Goal: Task Accomplishment & Management: Manage account settings

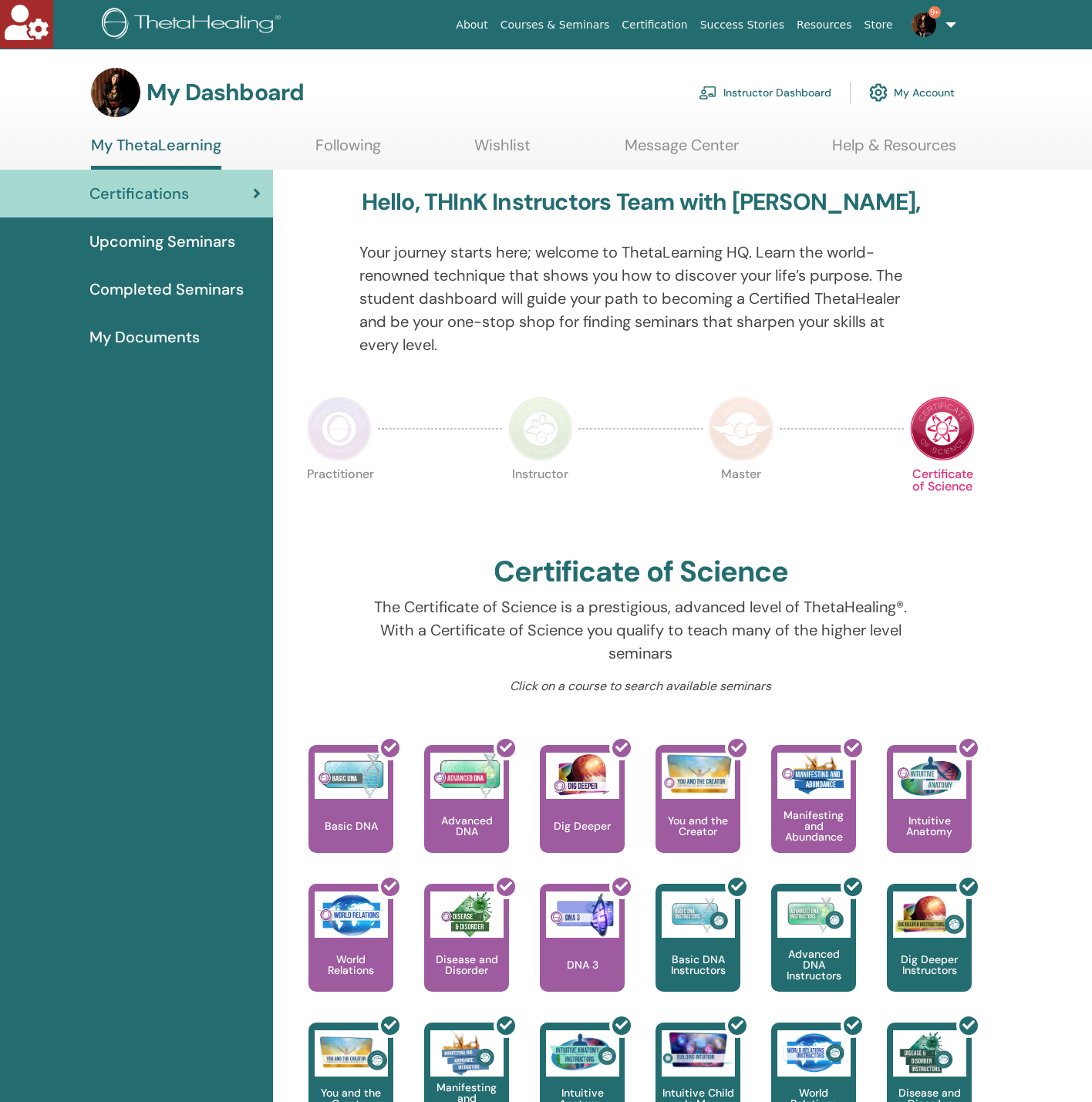
click at [771, 99] on link "Instructor Dashboard" at bounding box center [765, 92] width 133 height 34
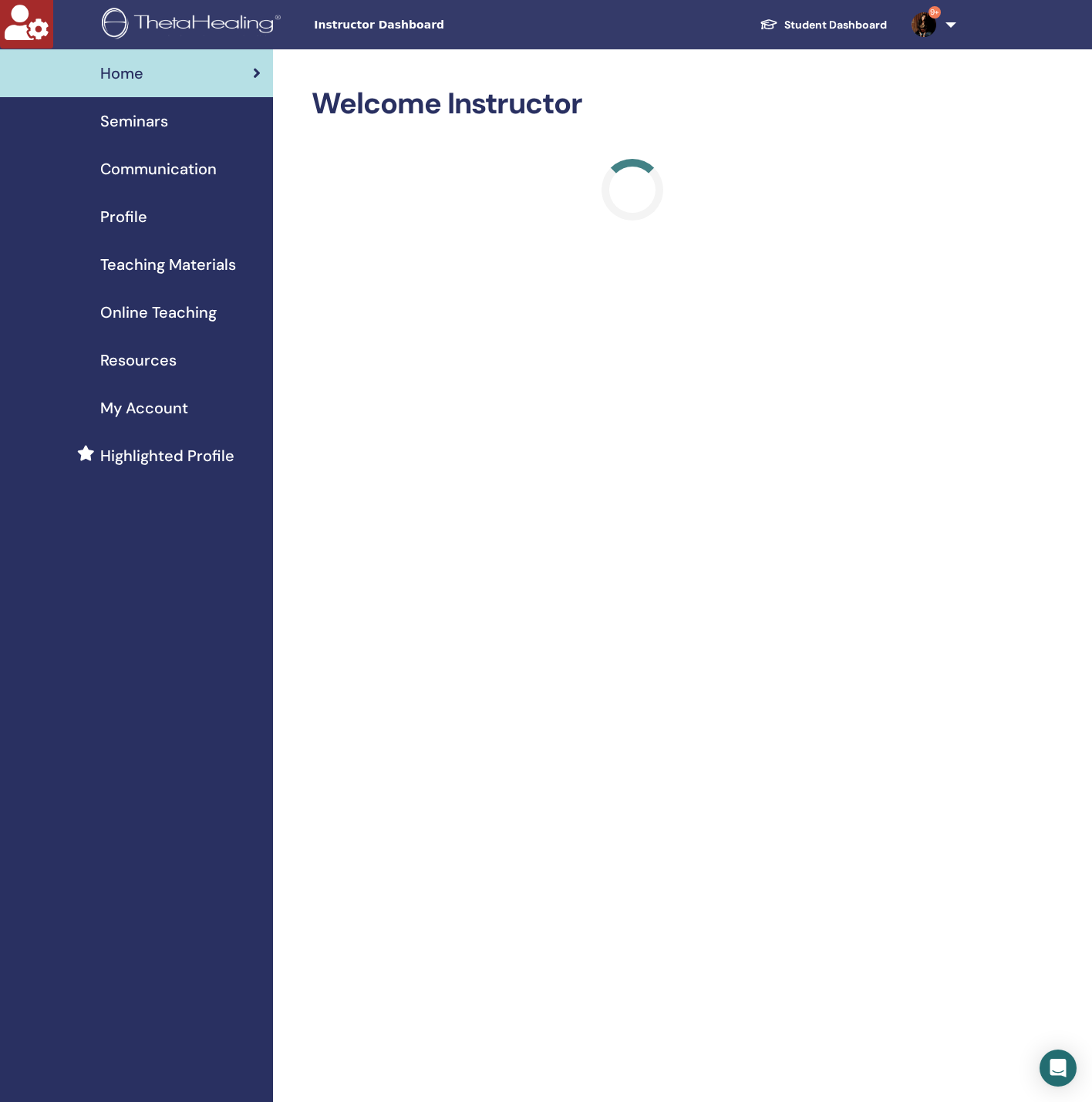
click at [152, 111] on span "Seminars" at bounding box center [134, 121] width 68 height 23
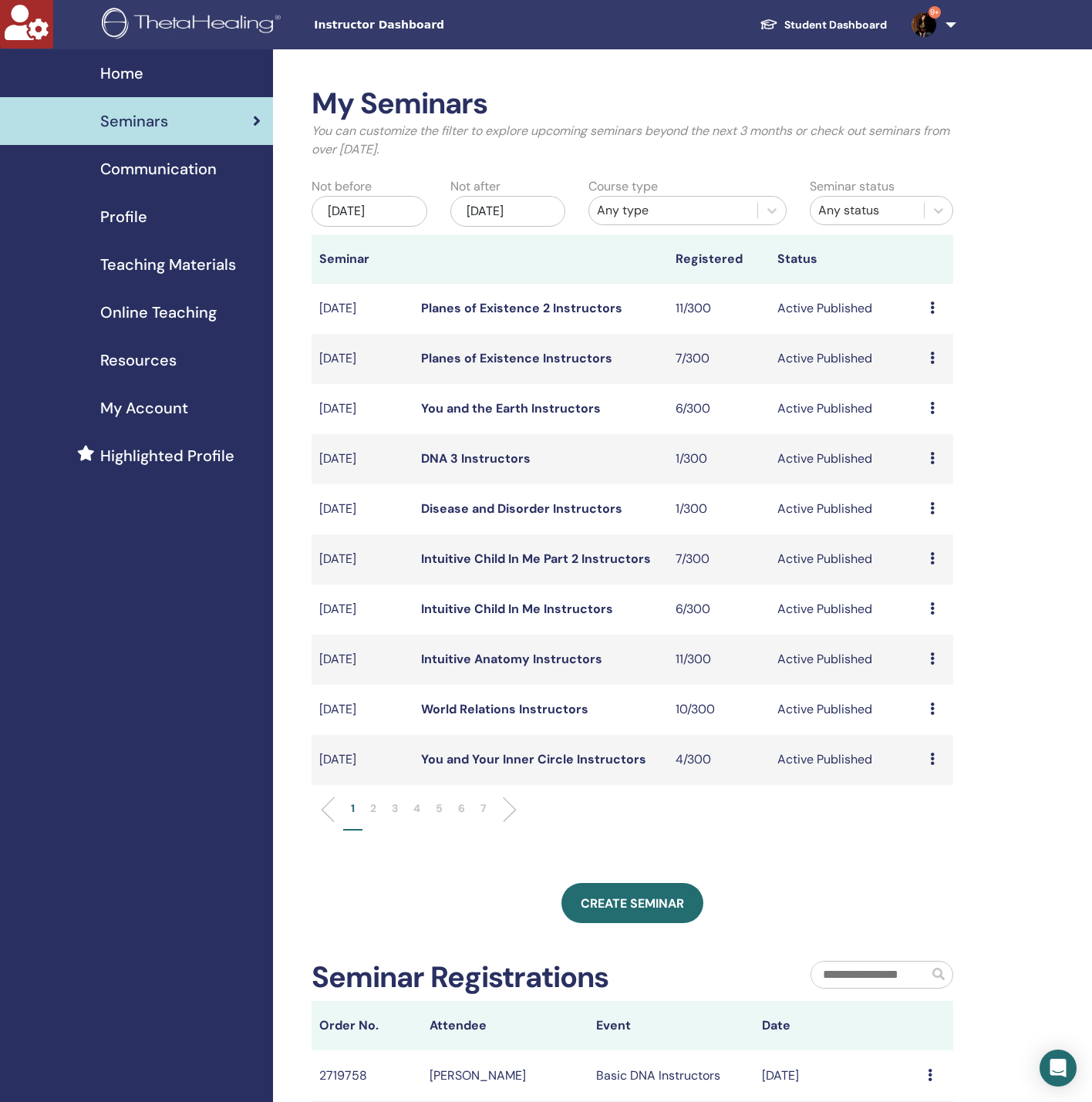
click at [550, 200] on div "[DATE]" at bounding box center [509, 211] width 115 height 31
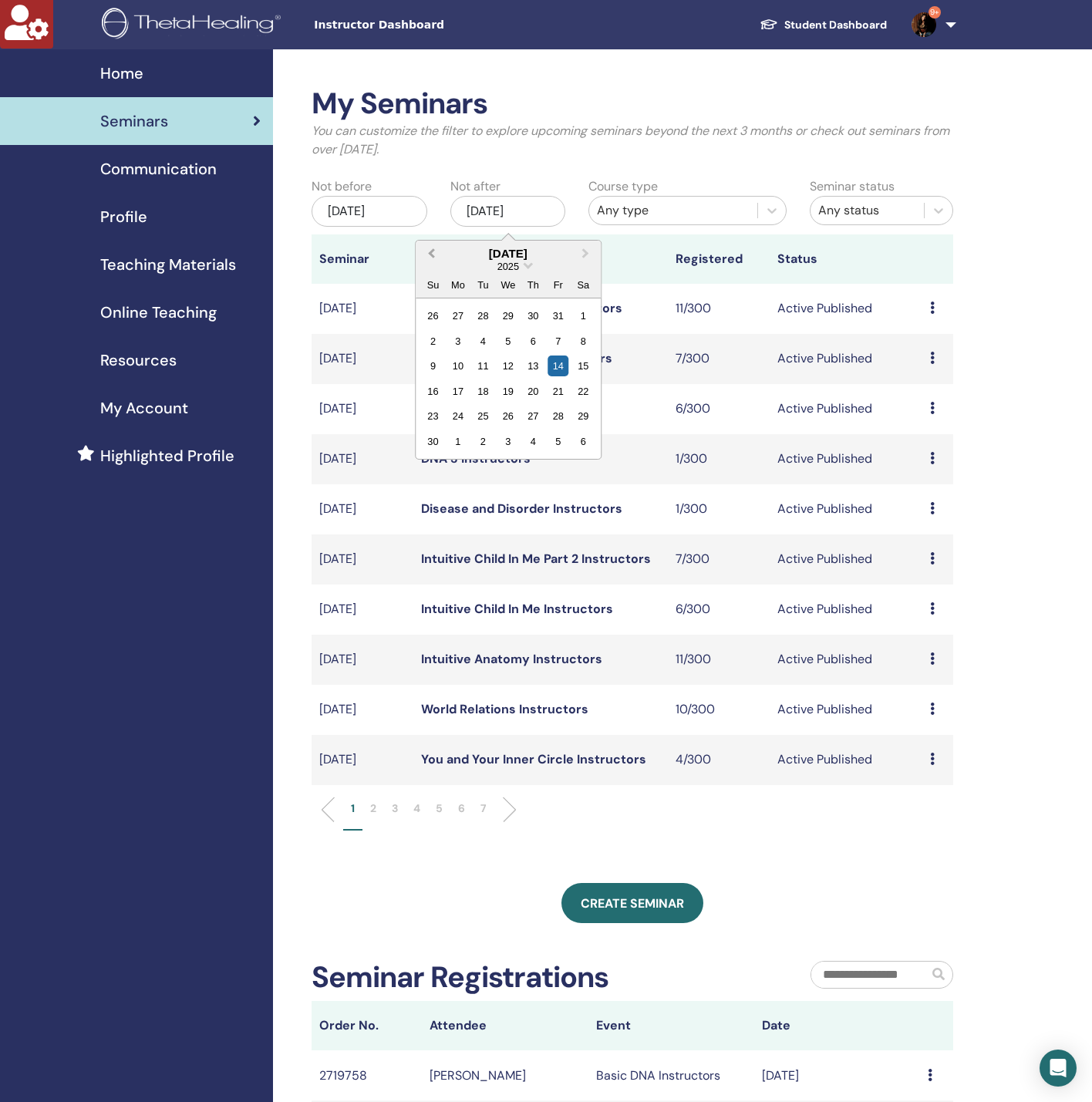
click at [431, 252] on span "Previous Month" at bounding box center [431, 253] width 0 height 16
click at [588, 364] on div "16" at bounding box center [583, 365] width 21 height 21
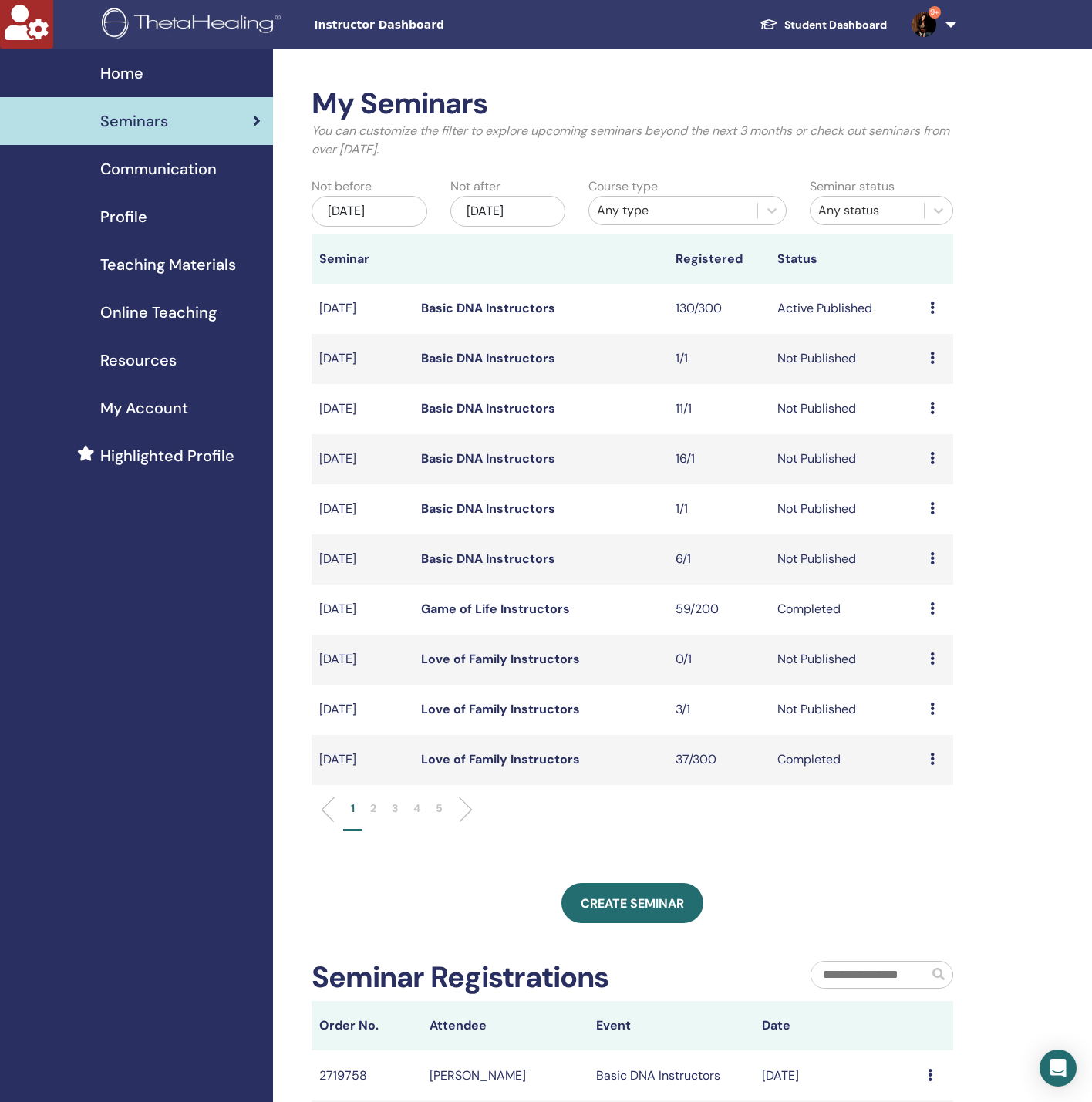
click at [527, 303] on link "Basic DNA Instructors" at bounding box center [489, 308] width 134 height 16
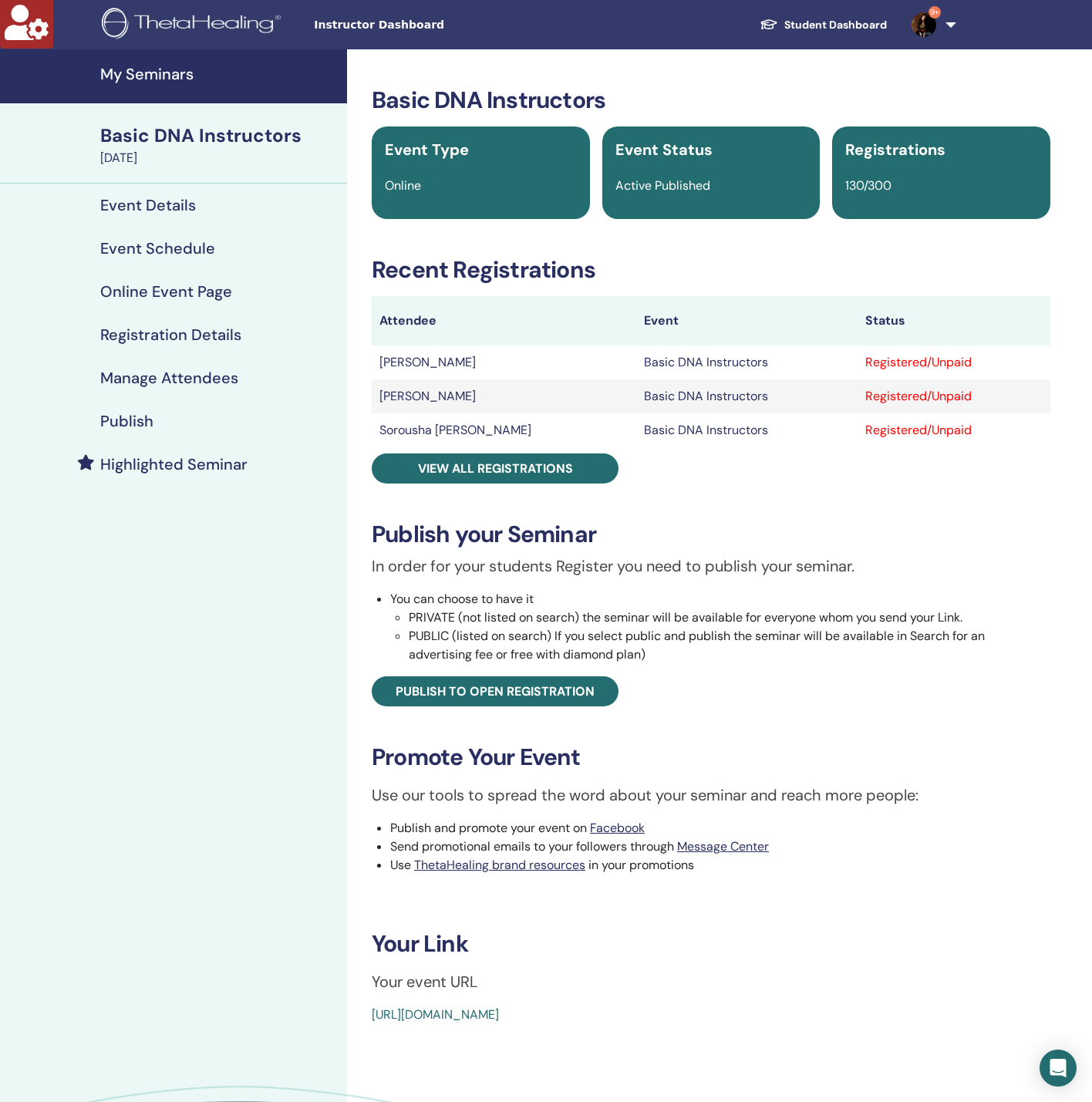
click at [176, 379] on h4 "Manage Attendees" at bounding box center [169, 377] width 138 height 18
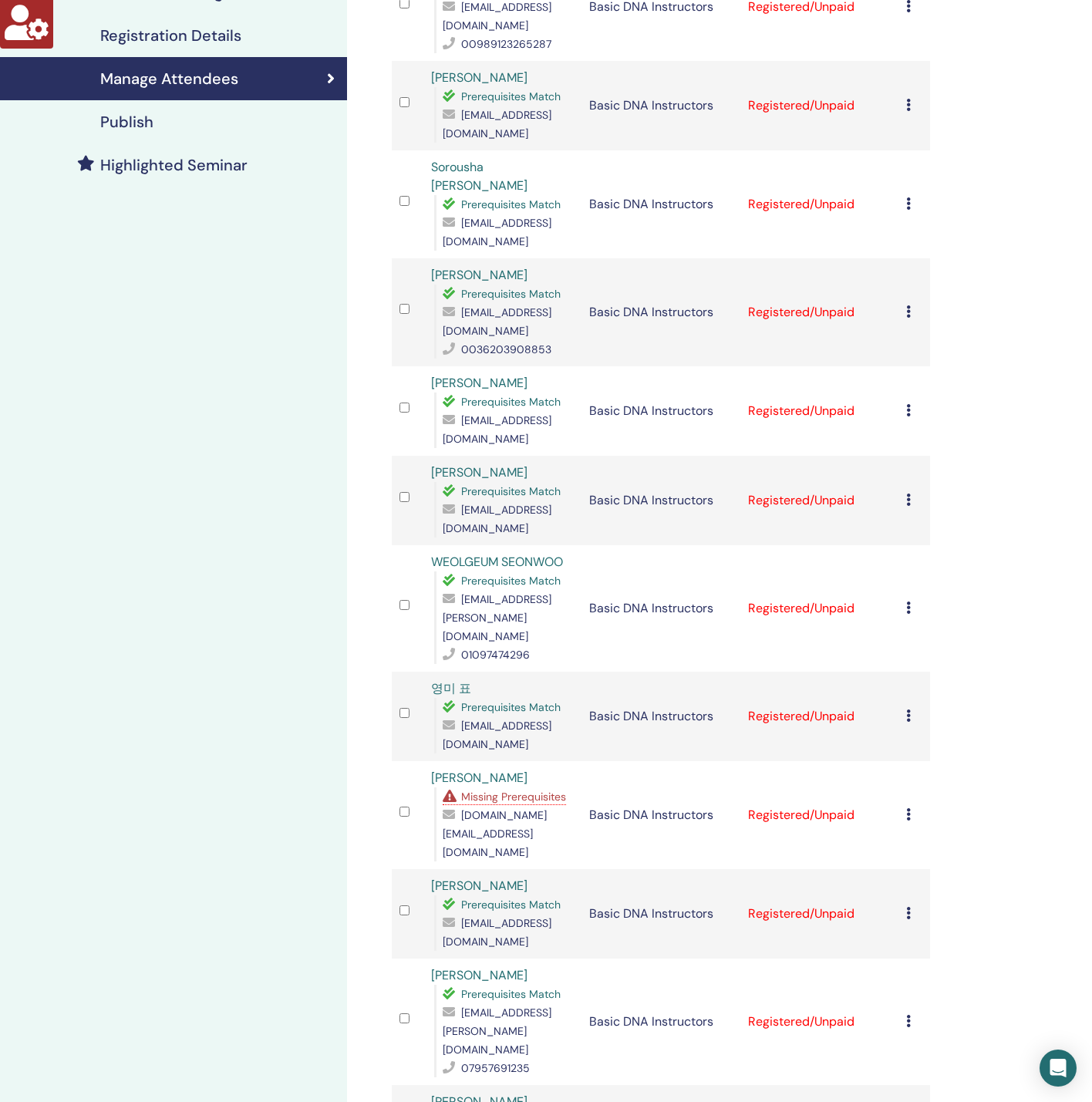
scroll to position [463, 0]
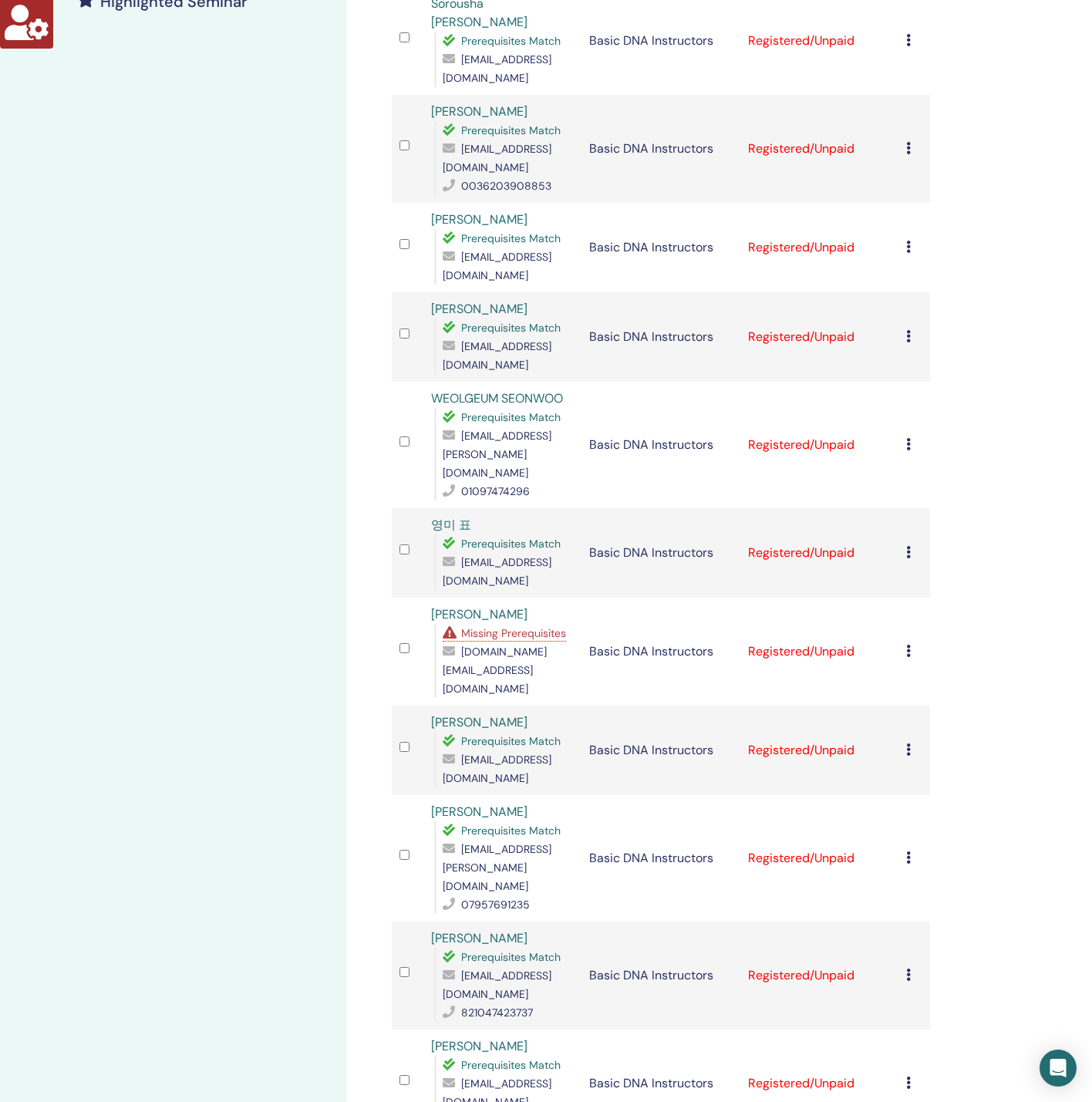
click at [535, 626] on span "Missing Prerequisites" at bounding box center [514, 633] width 105 height 14
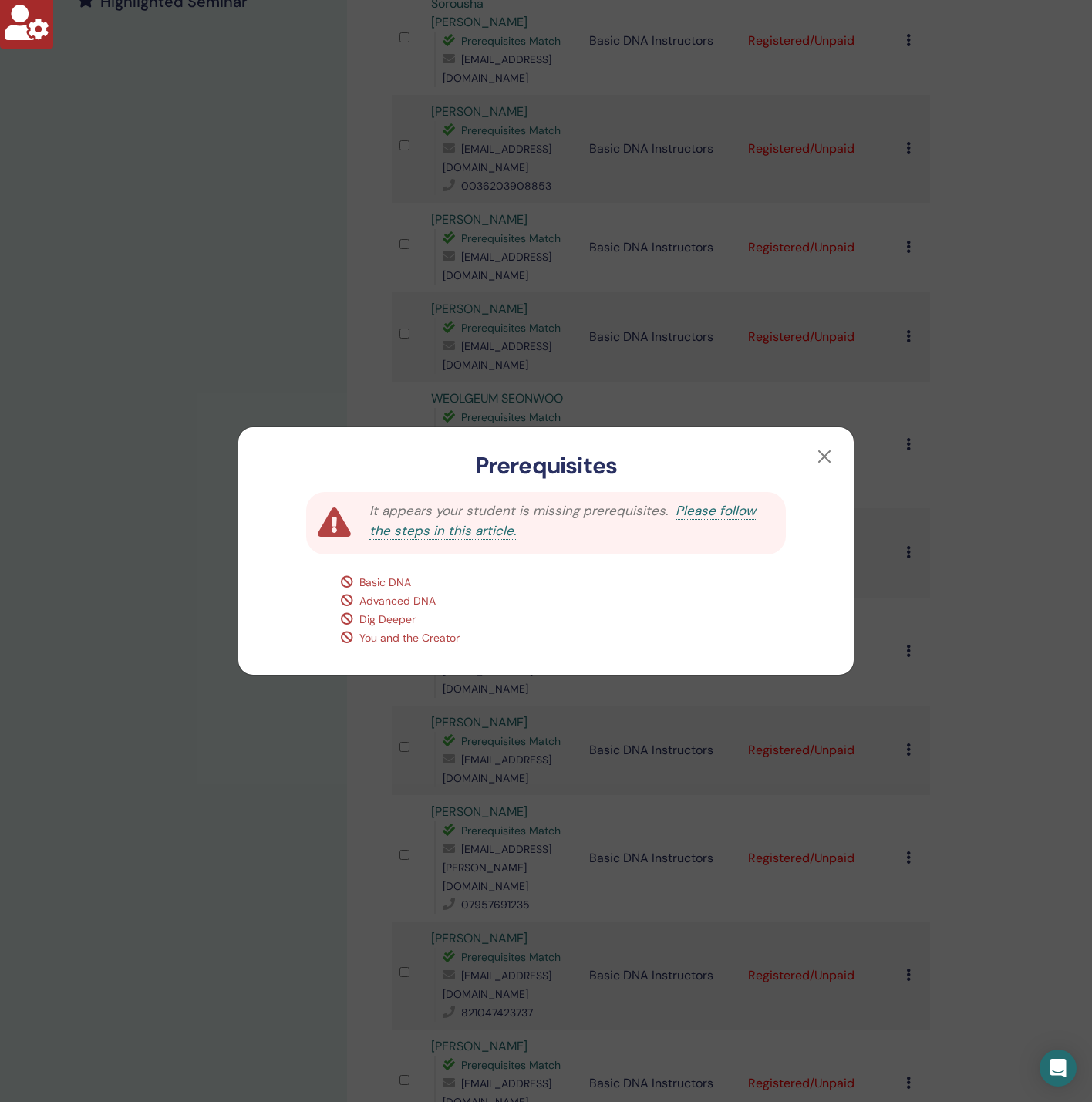
drag, startPoint x: 106, startPoint y: 763, endPoint x: 136, endPoint y: 729, distance: 45.3
click at [106, 762] on div "Prerequisites It appears your student is missing prerequisites. Please follow t…" at bounding box center [546, 551] width 1092 height 1102
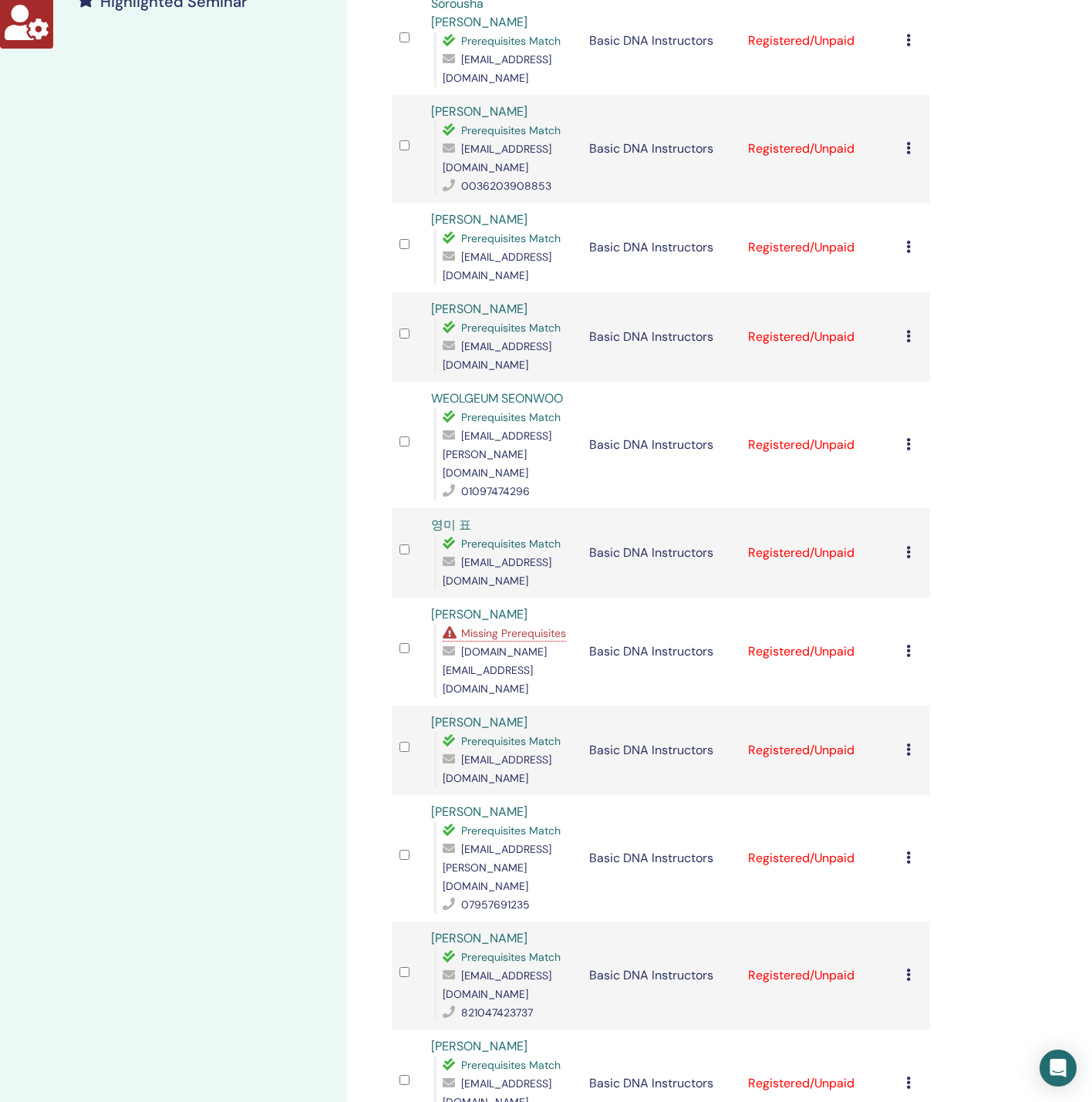
click at [501, 644] on span "[DOMAIN_NAME][EMAIL_ADDRESS][DOMAIN_NAME]" at bounding box center [495, 669] width 104 height 51
copy span "[DOMAIN_NAME][EMAIL_ADDRESS][DOMAIN_NAME]"
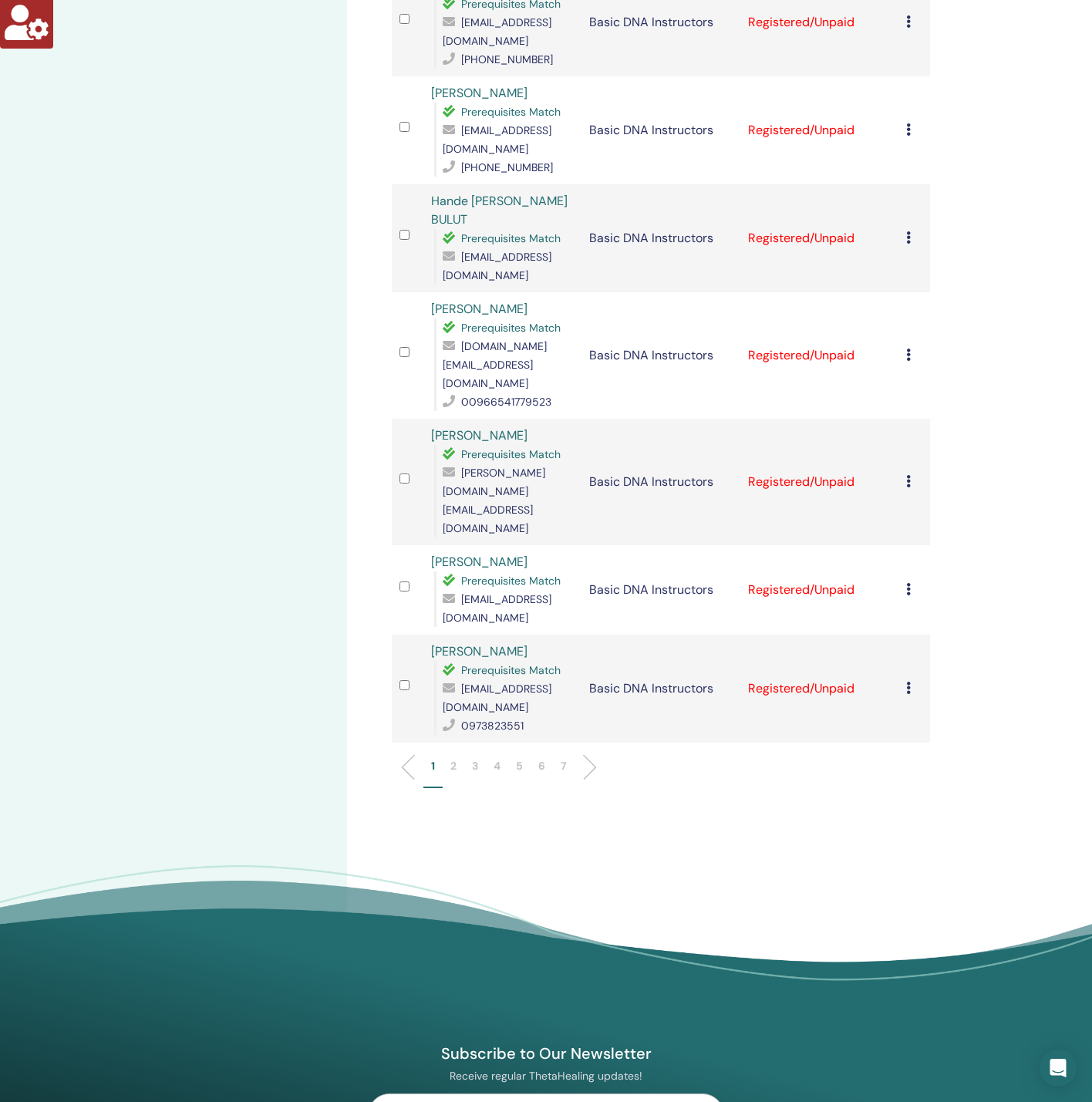
scroll to position [1679, 0]
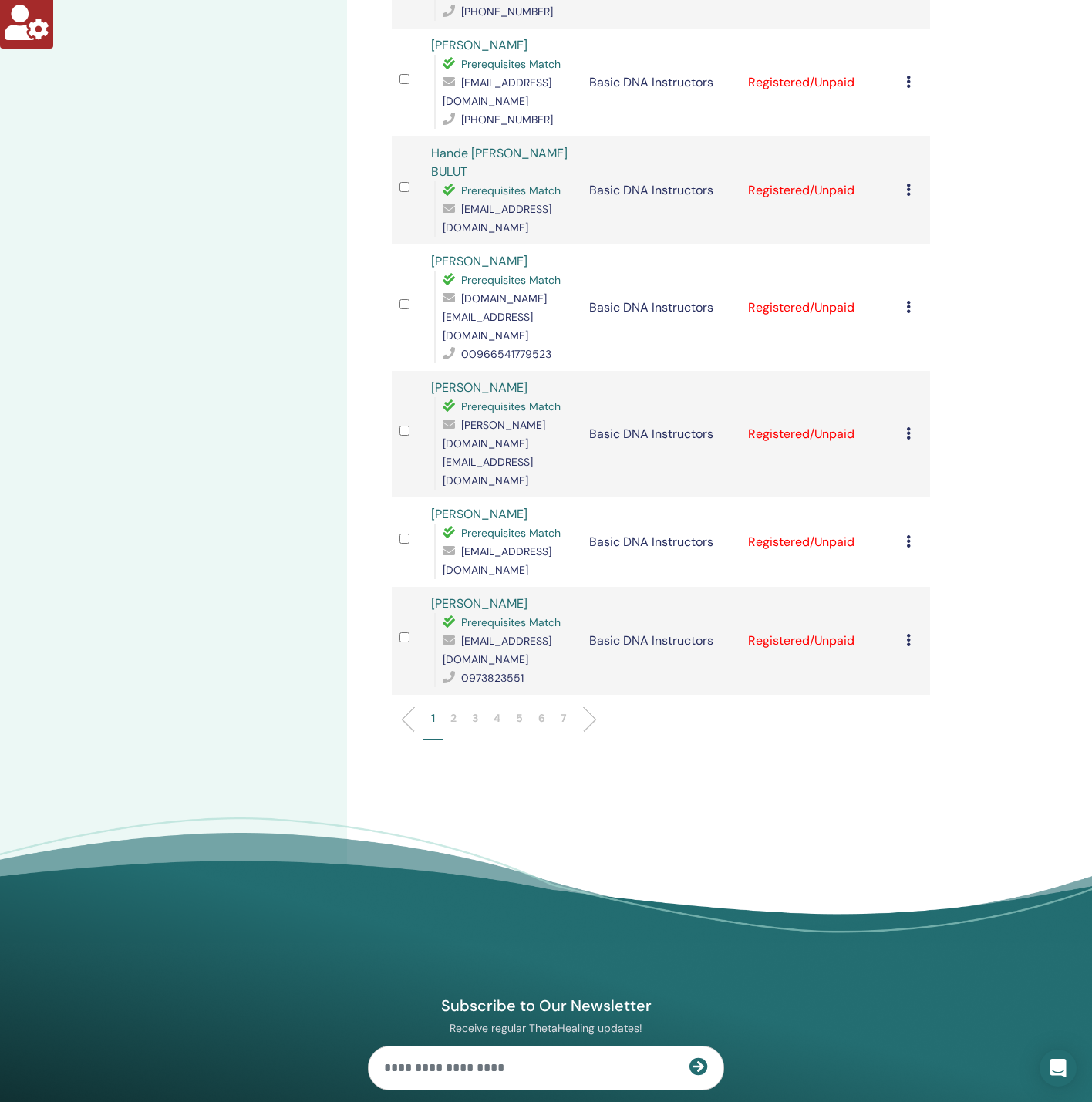
click at [463, 710] on li "2" at bounding box center [453, 725] width 22 height 30
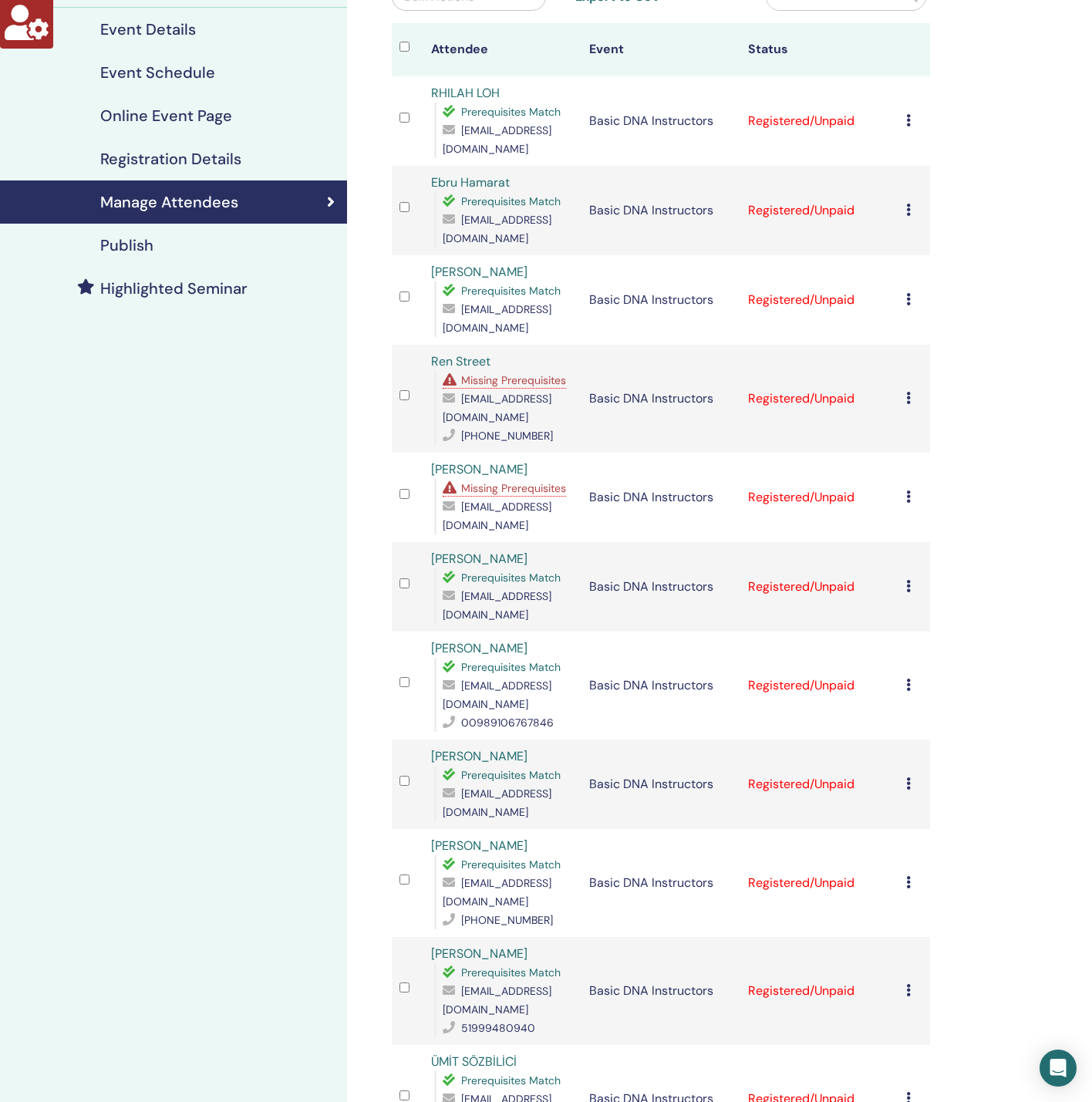
scroll to position [0, 0]
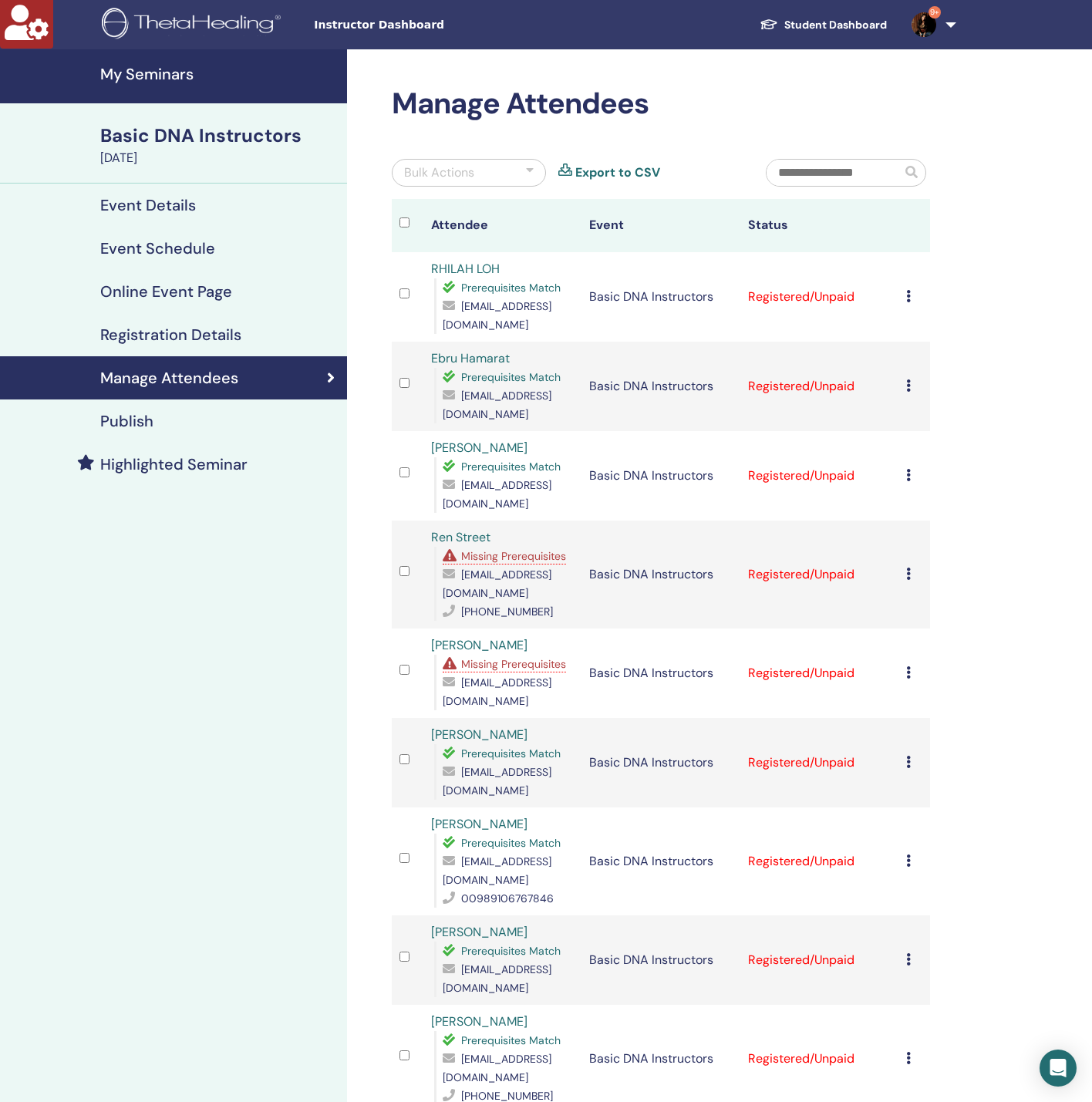
click at [497, 657] on span "Missing Prerequisites" at bounding box center [514, 663] width 105 height 14
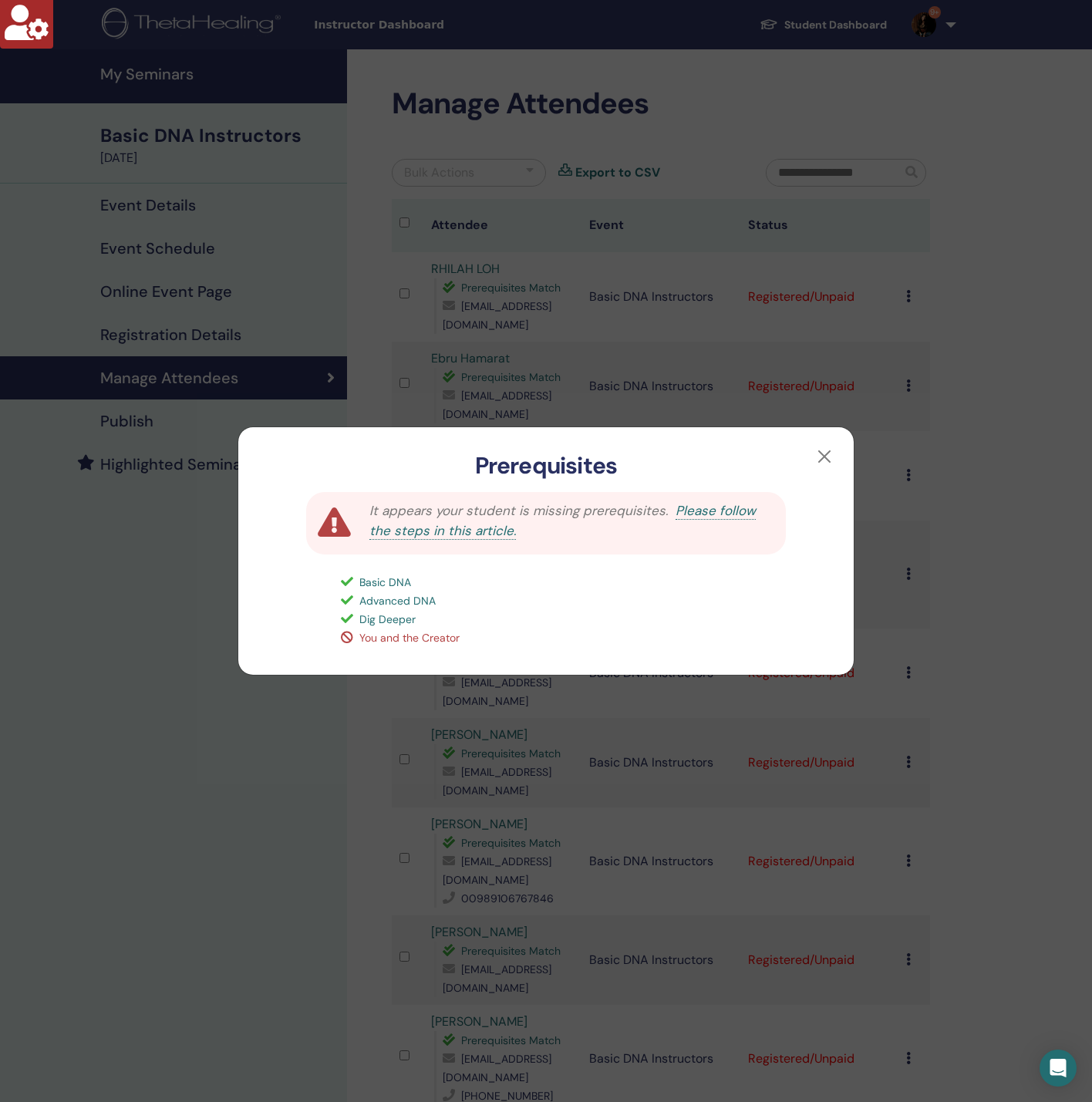
click at [229, 848] on div "Prerequisites It appears your student is missing prerequisites. Please follow t…" at bounding box center [546, 551] width 1092 height 1102
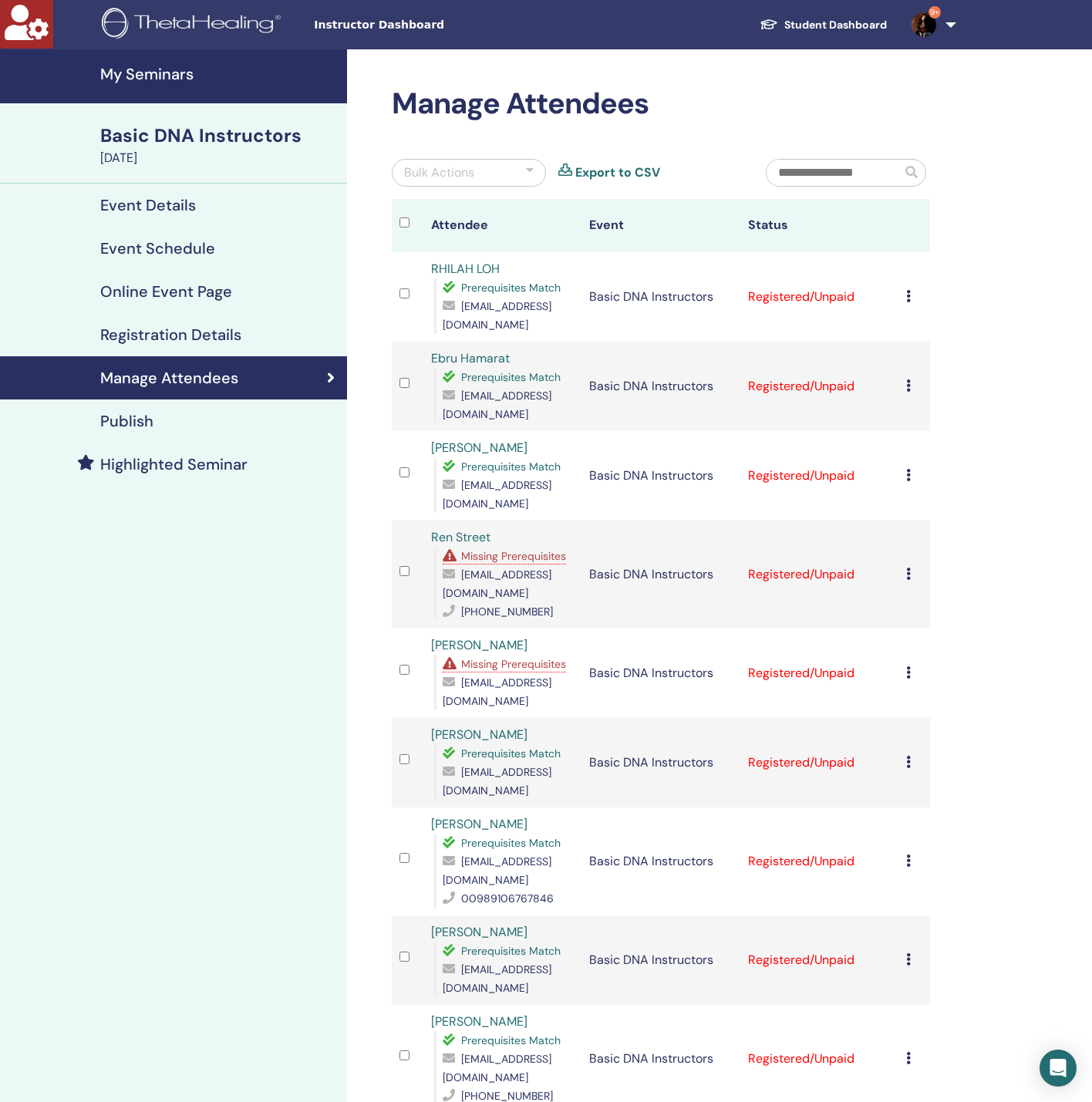
click at [510, 676] on span "[EMAIL_ADDRESS][DOMAIN_NAME]" at bounding box center [497, 692] width 109 height 33
copy span "[EMAIL_ADDRESS][DOMAIN_NAME]"
click at [502, 568] on span "[EMAIL_ADDRESS][DOMAIN_NAME]" at bounding box center [497, 584] width 109 height 33
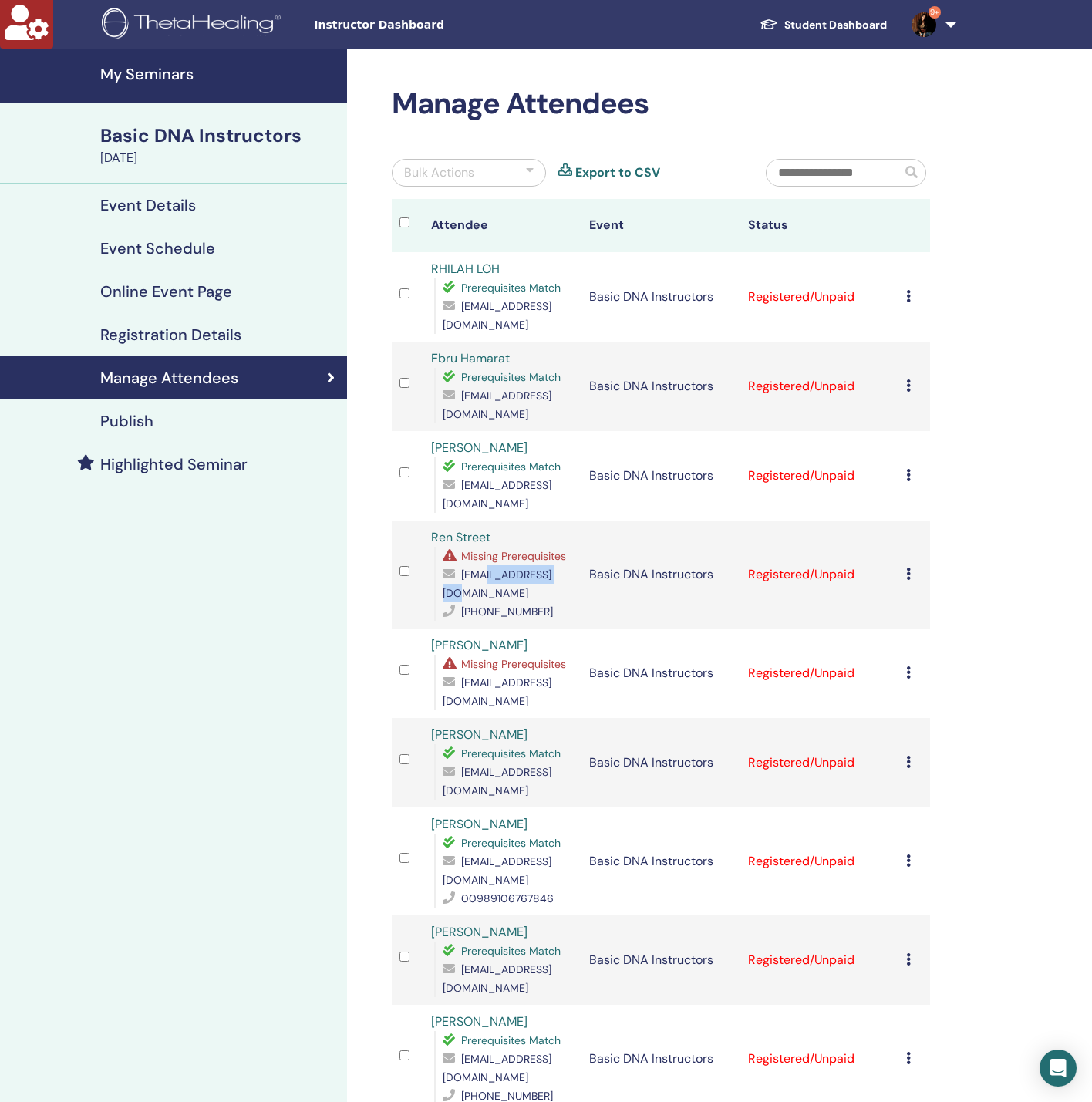
click at [502, 568] on span "[EMAIL_ADDRESS][DOMAIN_NAME]" at bounding box center [497, 584] width 109 height 33
copy span "[EMAIL_ADDRESS][DOMAIN_NAME]"
click at [516, 549] on span "Missing Prerequisites" at bounding box center [514, 556] width 105 height 14
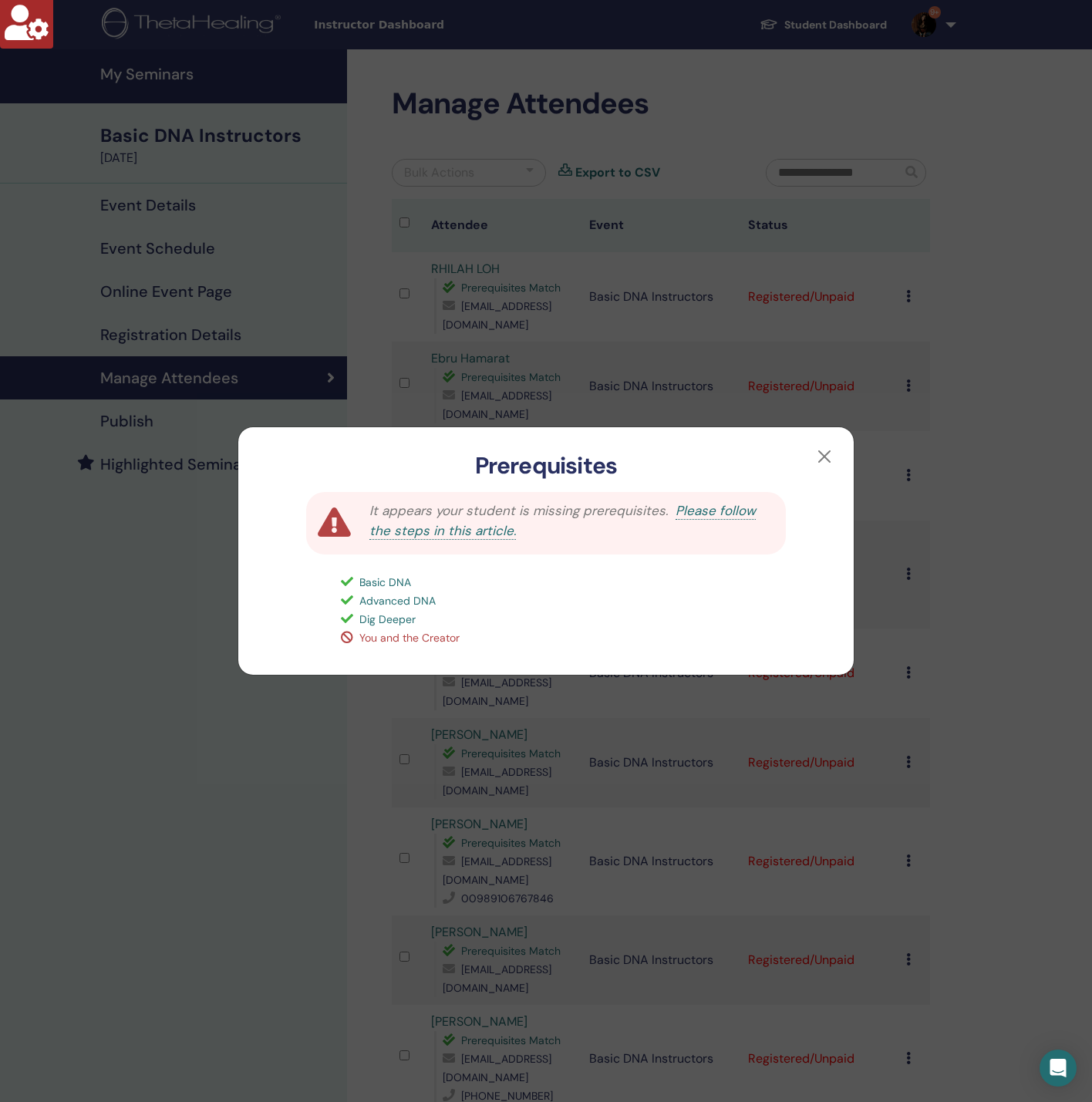
drag, startPoint x: 150, startPoint y: 656, endPoint x: 183, endPoint y: 619, distance: 49.6
click at [155, 651] on div "Prerequisites It appears your student is missing prerequisites. Please follow t…" at bounding box center [546, 551] width 1092 height 1102
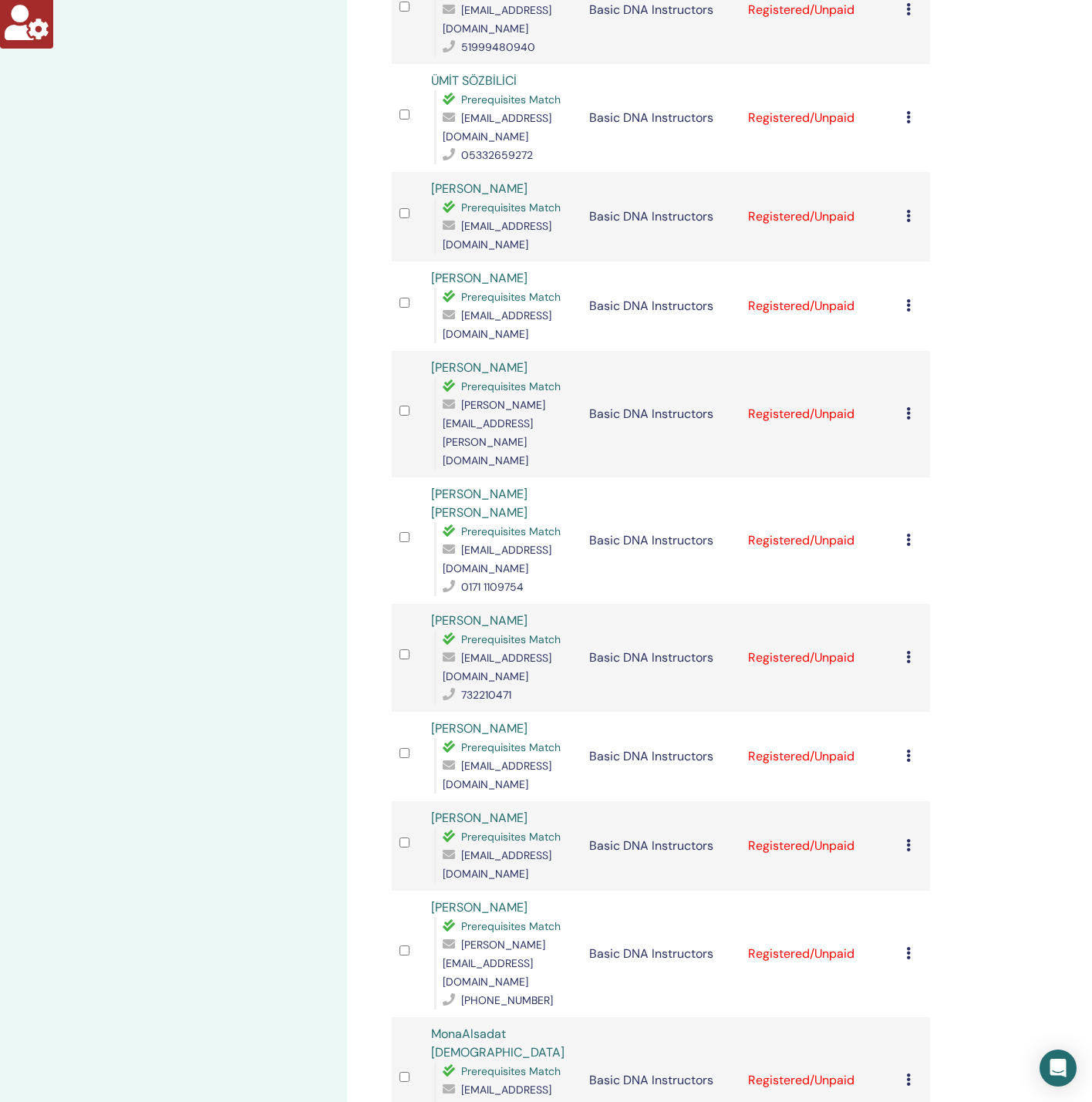
scroll to position [1679, 0]
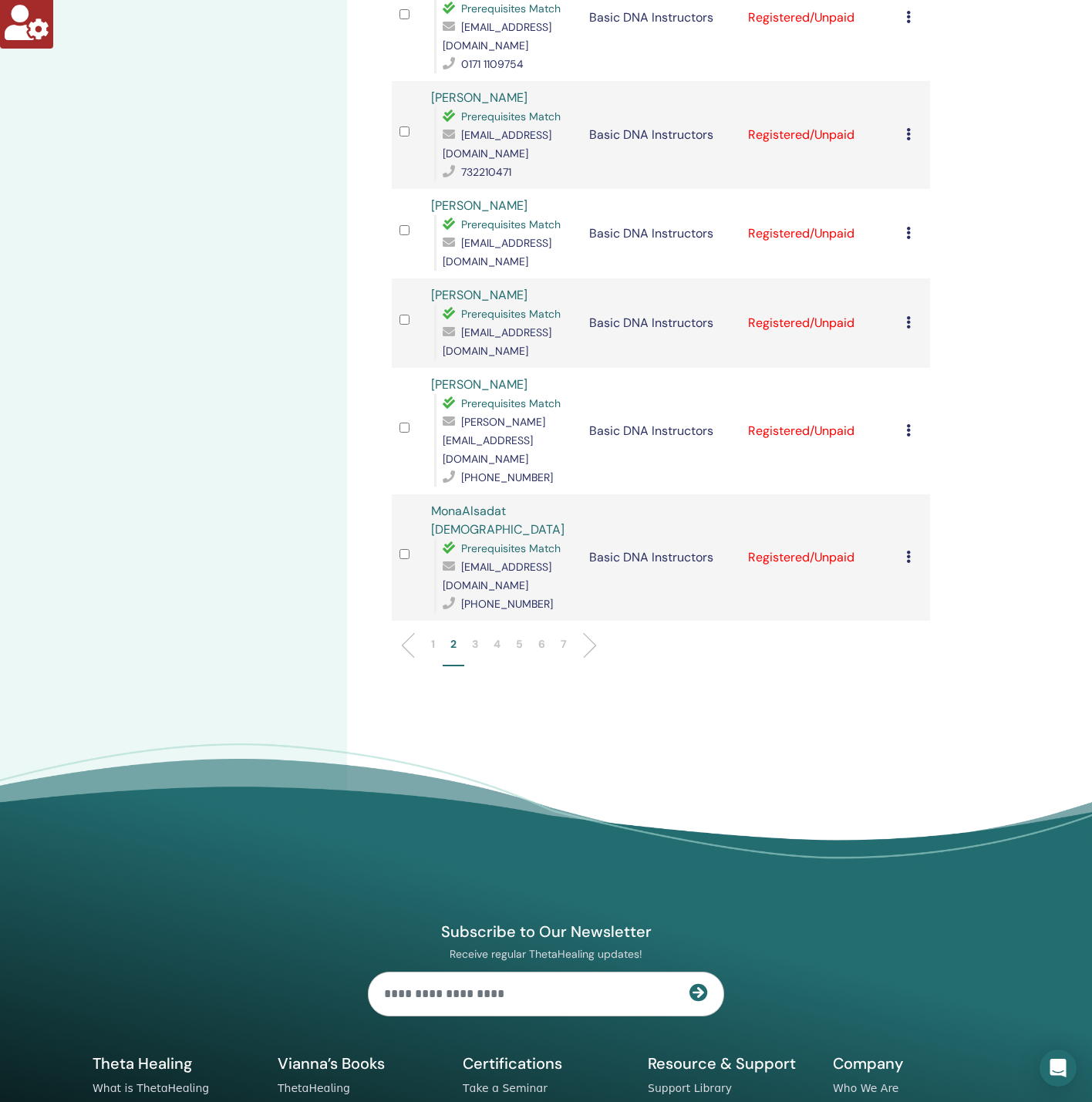
click at [477, 636] on p "3" at bounding box center [475, 644] width 6 height 16
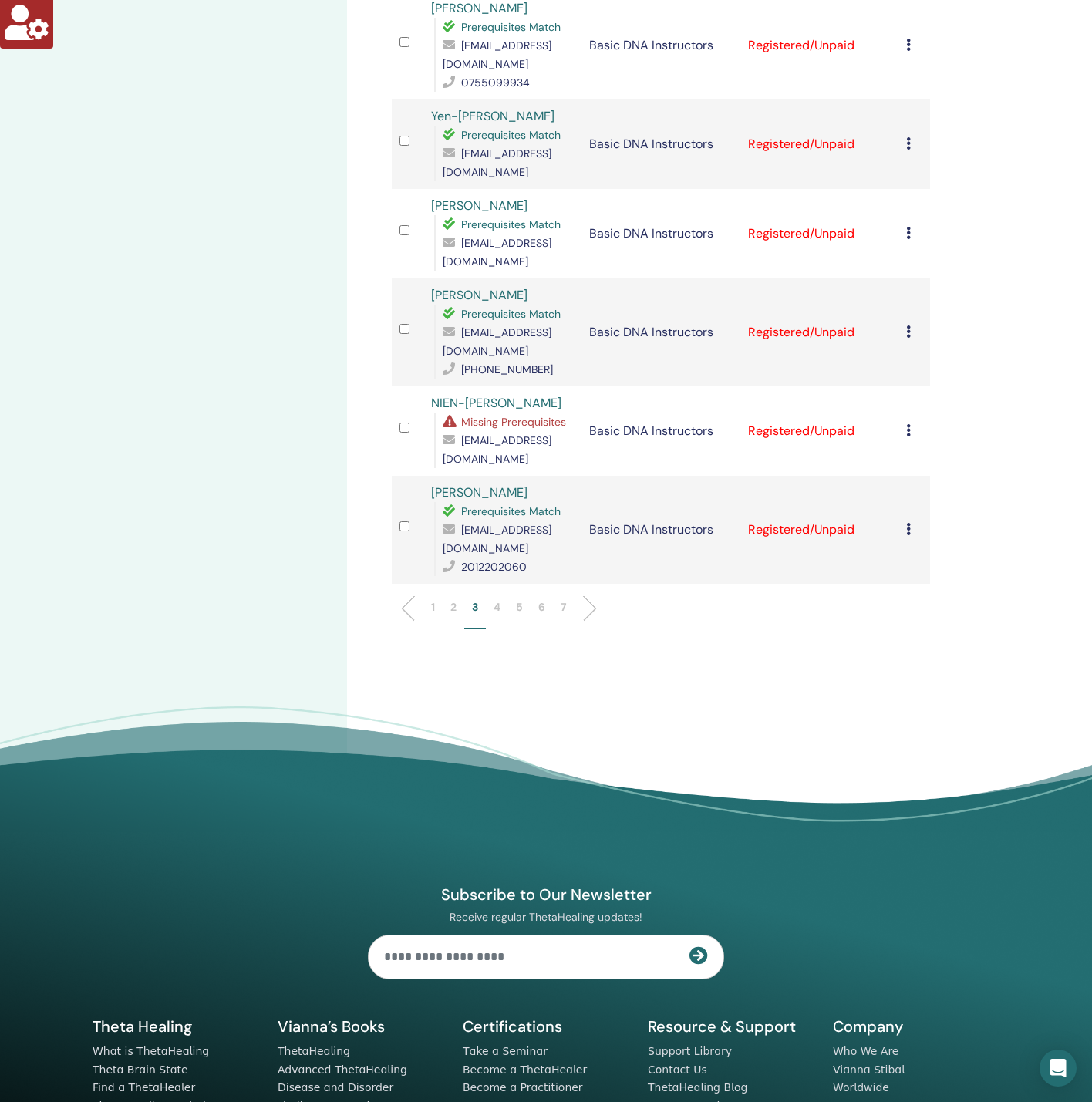
click at [521, 414] on span "Missing Prerequisites" at bounding box center [514, 421] width 105 height 14
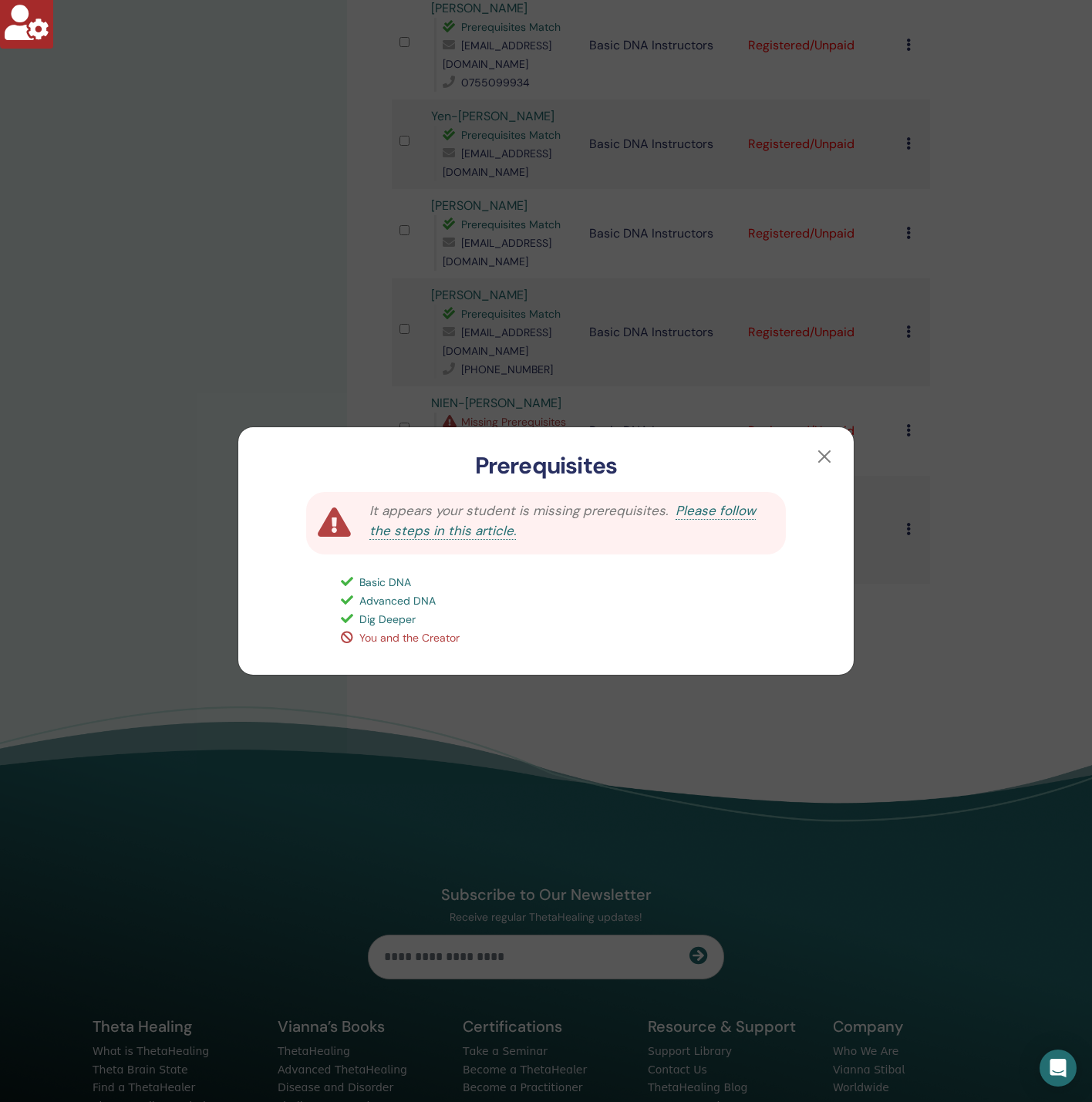
click at [260, 324] on div "Prerequisites It appears your student is missing prerequisites. Please follow t…" at bounding box center [546, 551] width 1092 height 1102
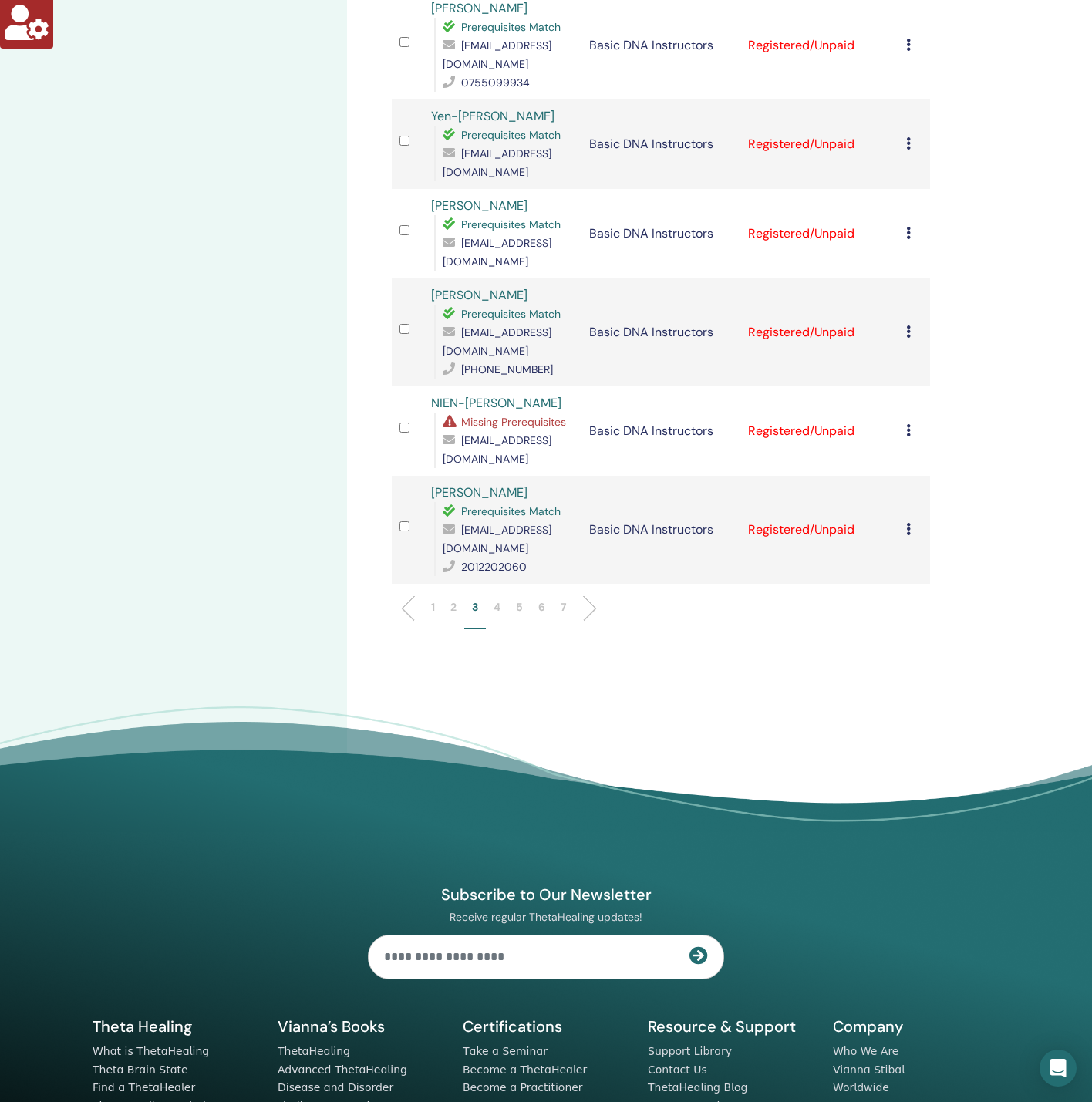
click at [487, 433] on span "[EMAIL_ADDRESS][DOMAIN_NAME]" at bounding box center [497, 450] width 109 height 33
copy span "[EMAIL_ADDRESS][DOMAIN_NAME]"
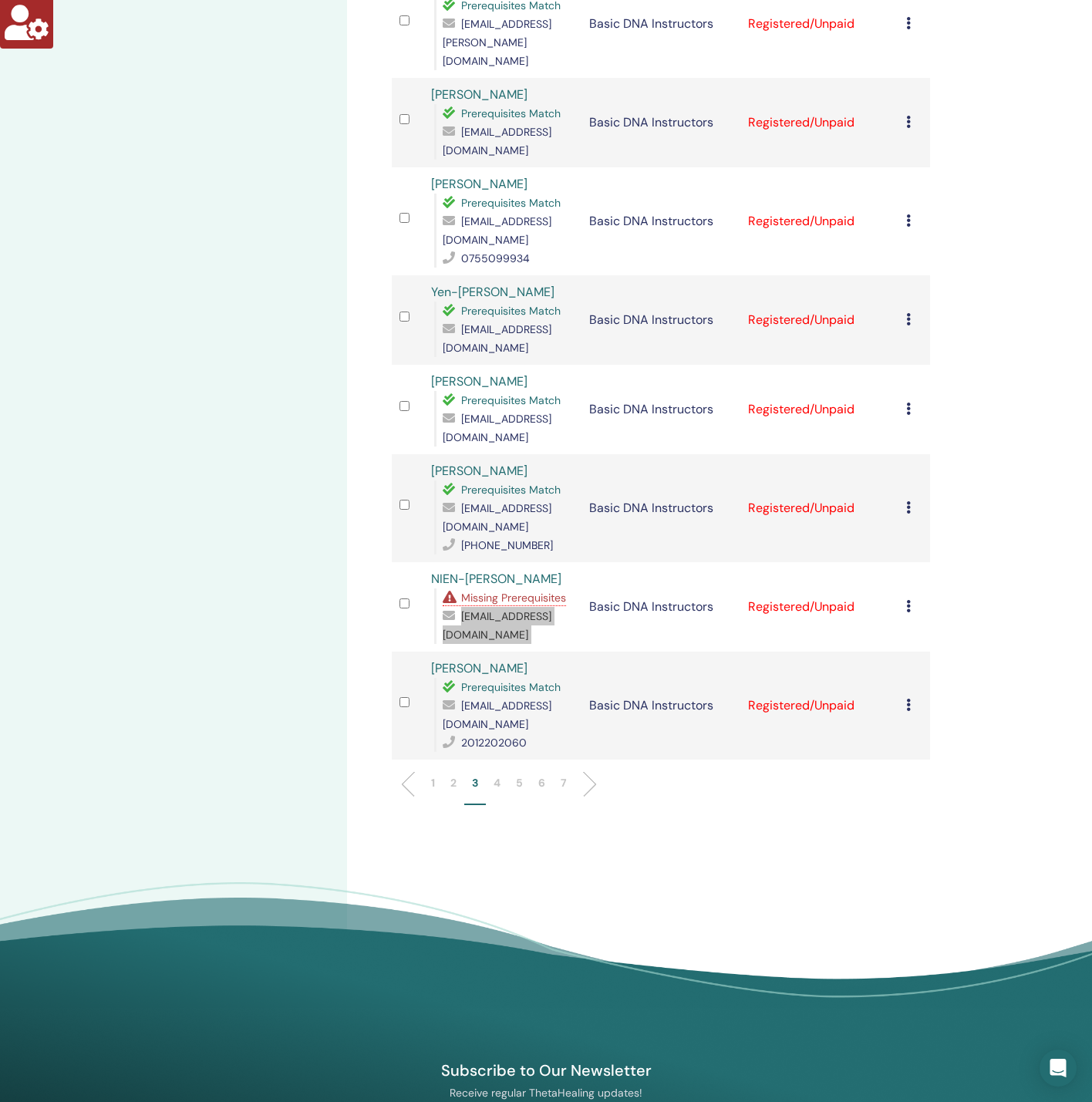
scroll to position [1697, 0]
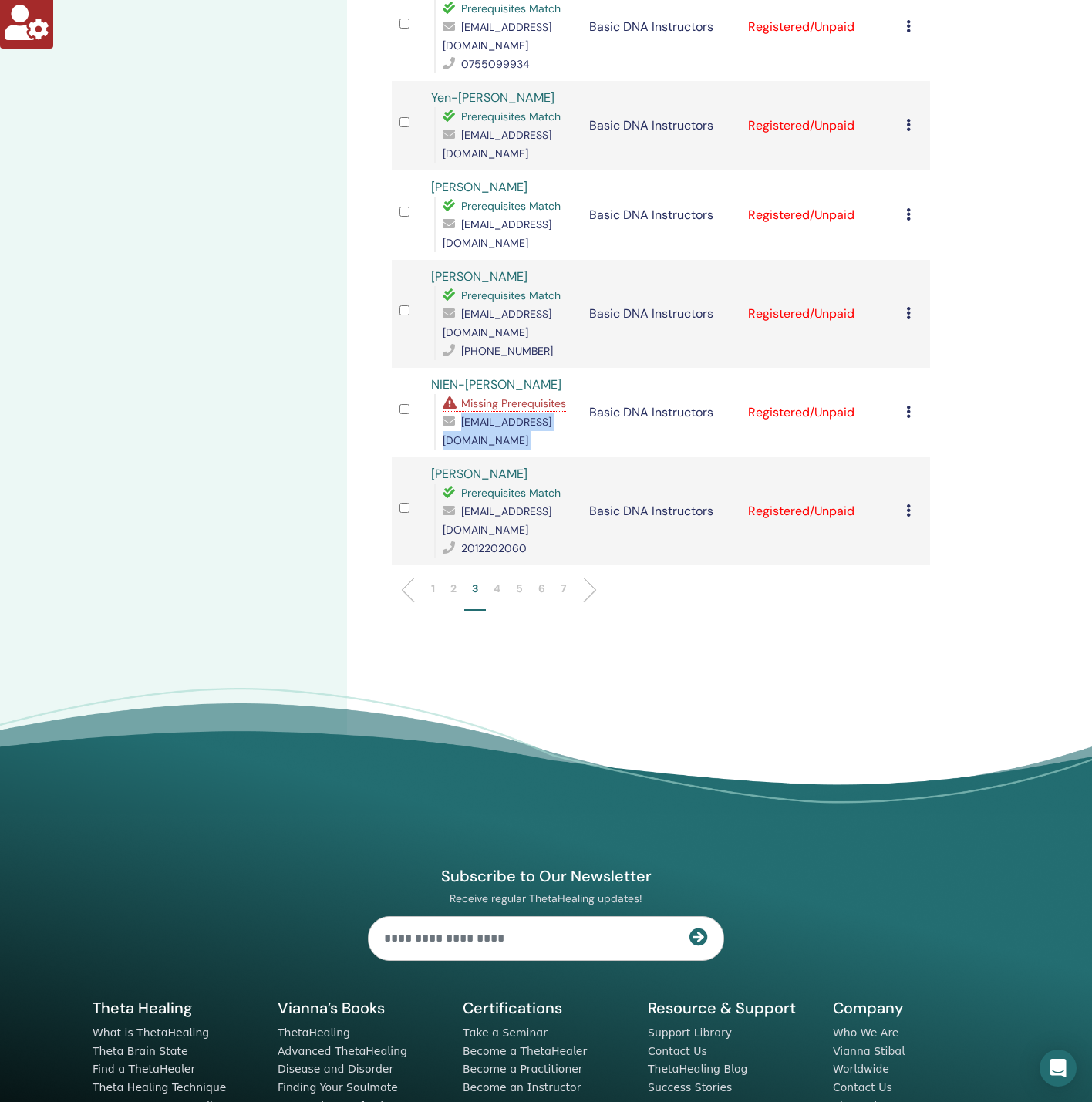
click at [502, 581] on li "4" at bounding box center [497, 595] width 22 height 30
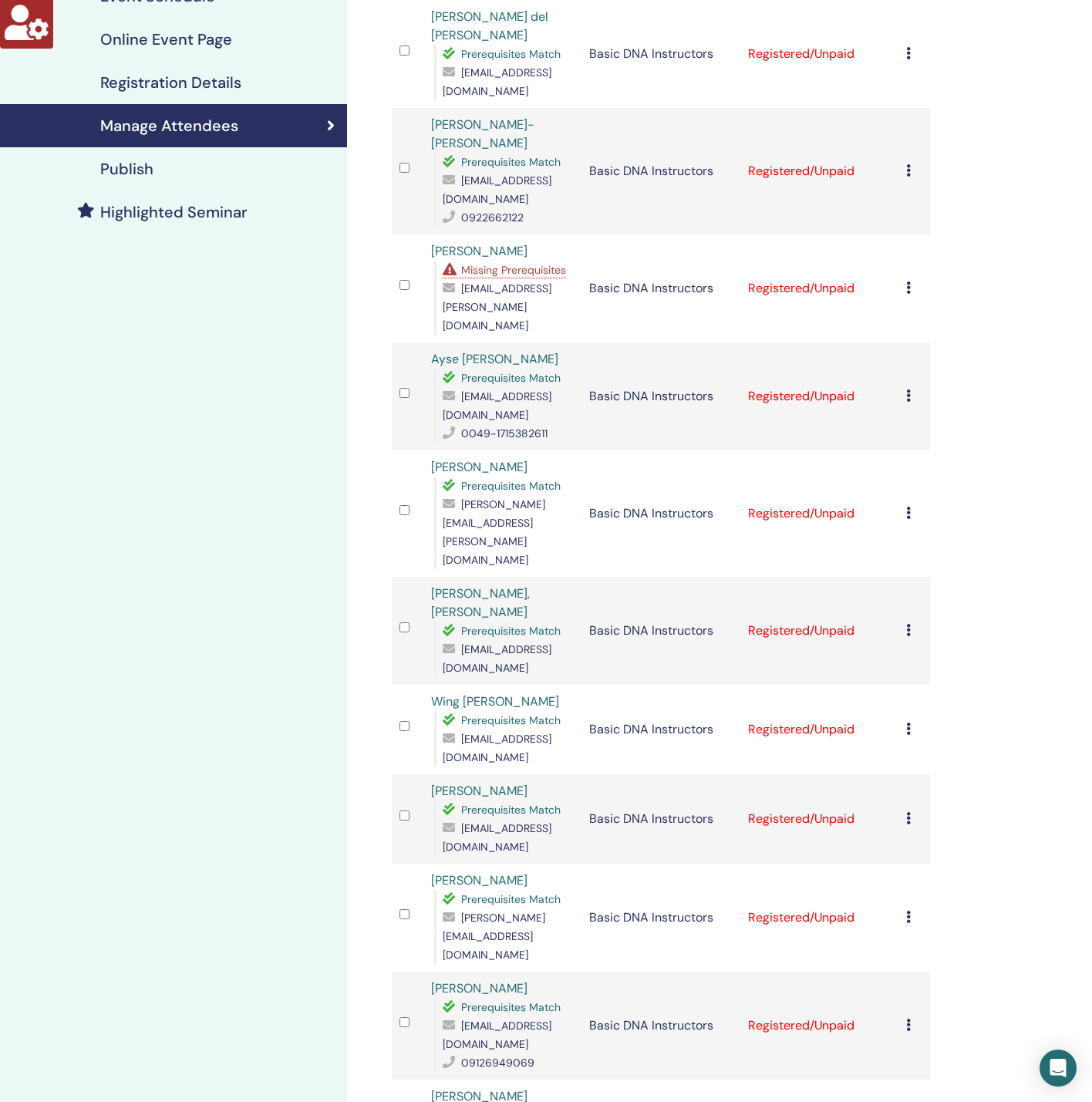
scroll to position [0, 0]
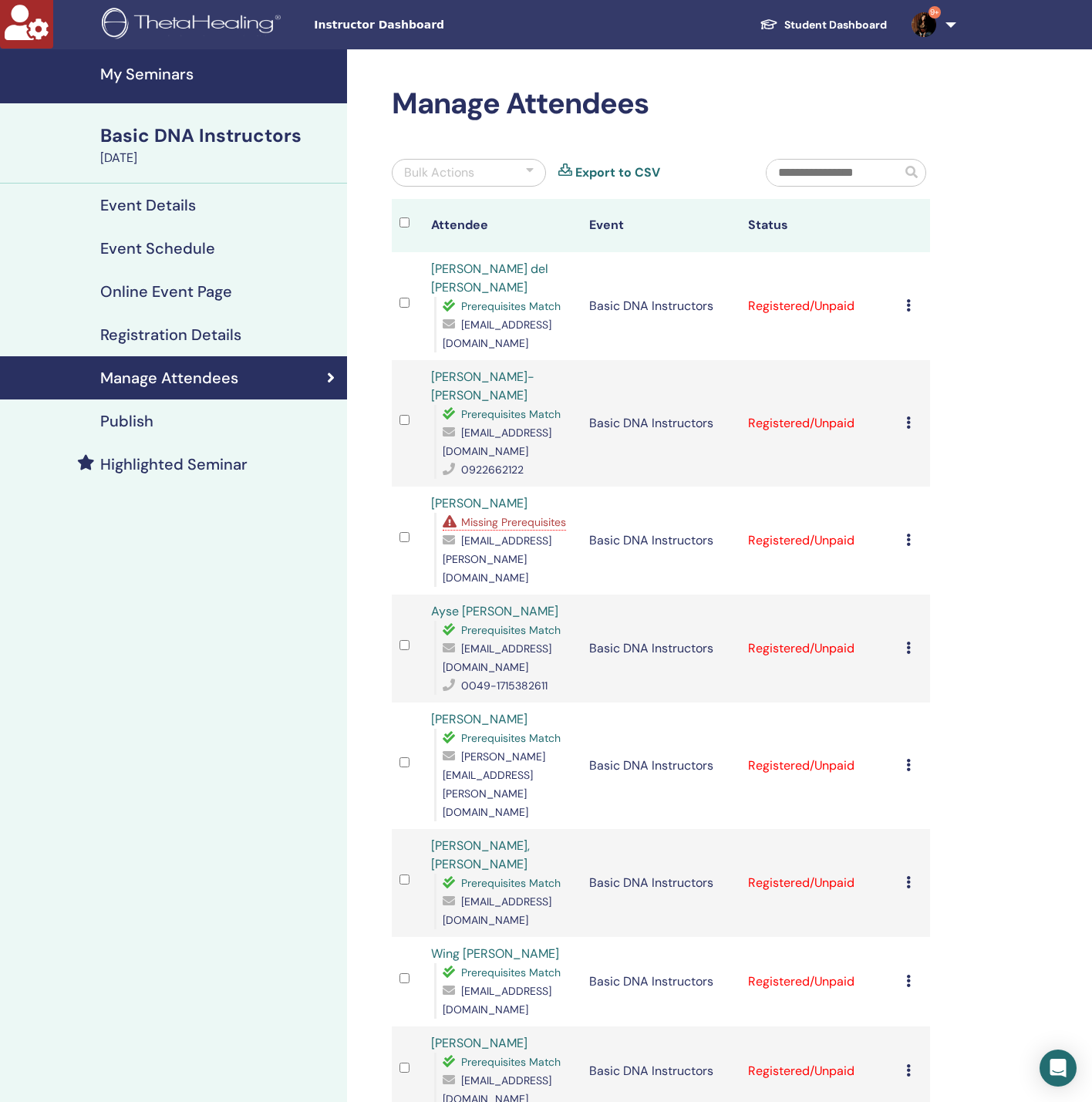
click at [496, 515] on span "Missing Prerequisites" at bounding box center [514, 522] width 105 height 14
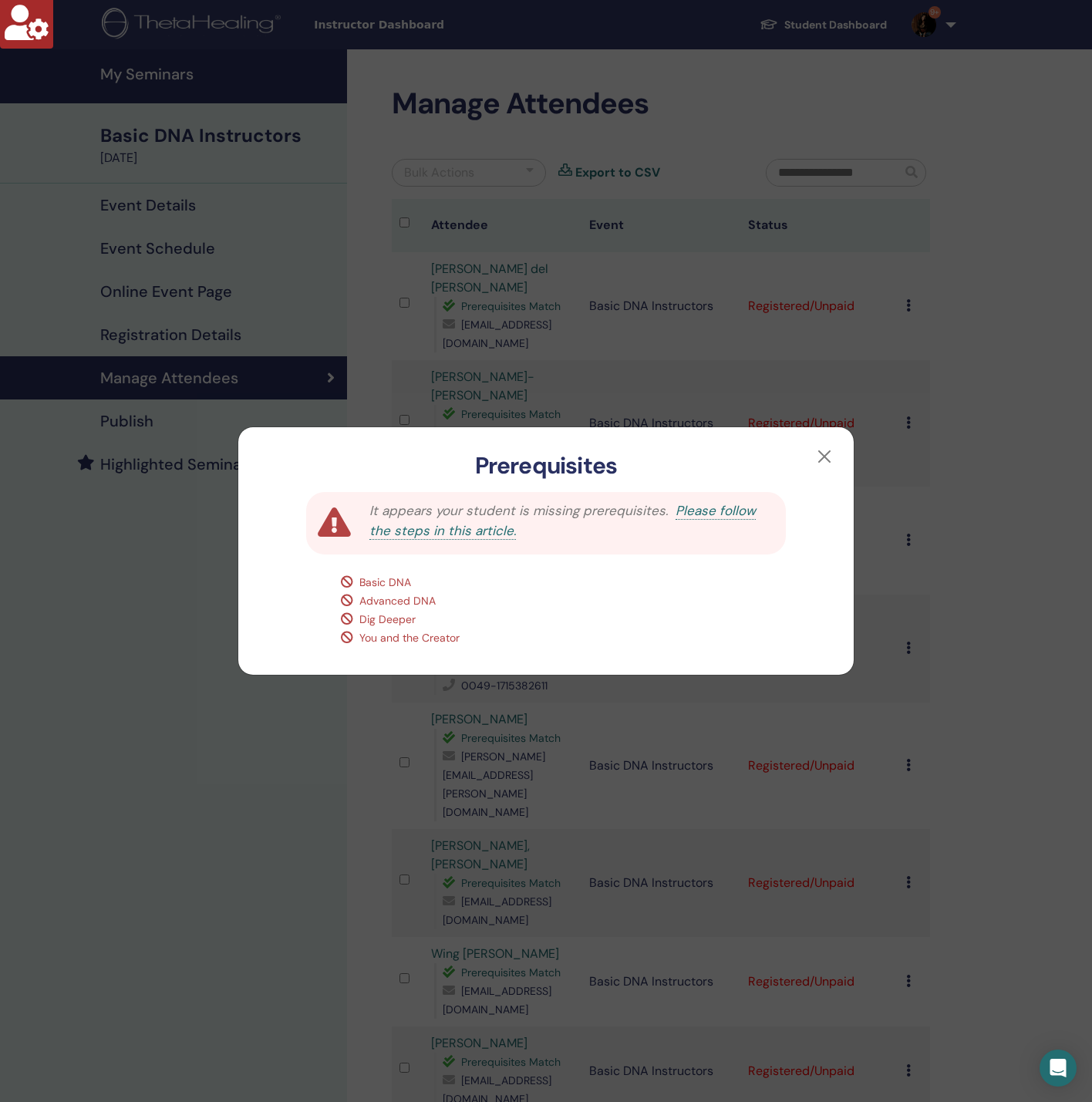
click at [159, 693] on div "Prerequisites It appears your student is missing prerequisites. Please follow t…" at bounding box center [546, 551] width 1092 height 1102
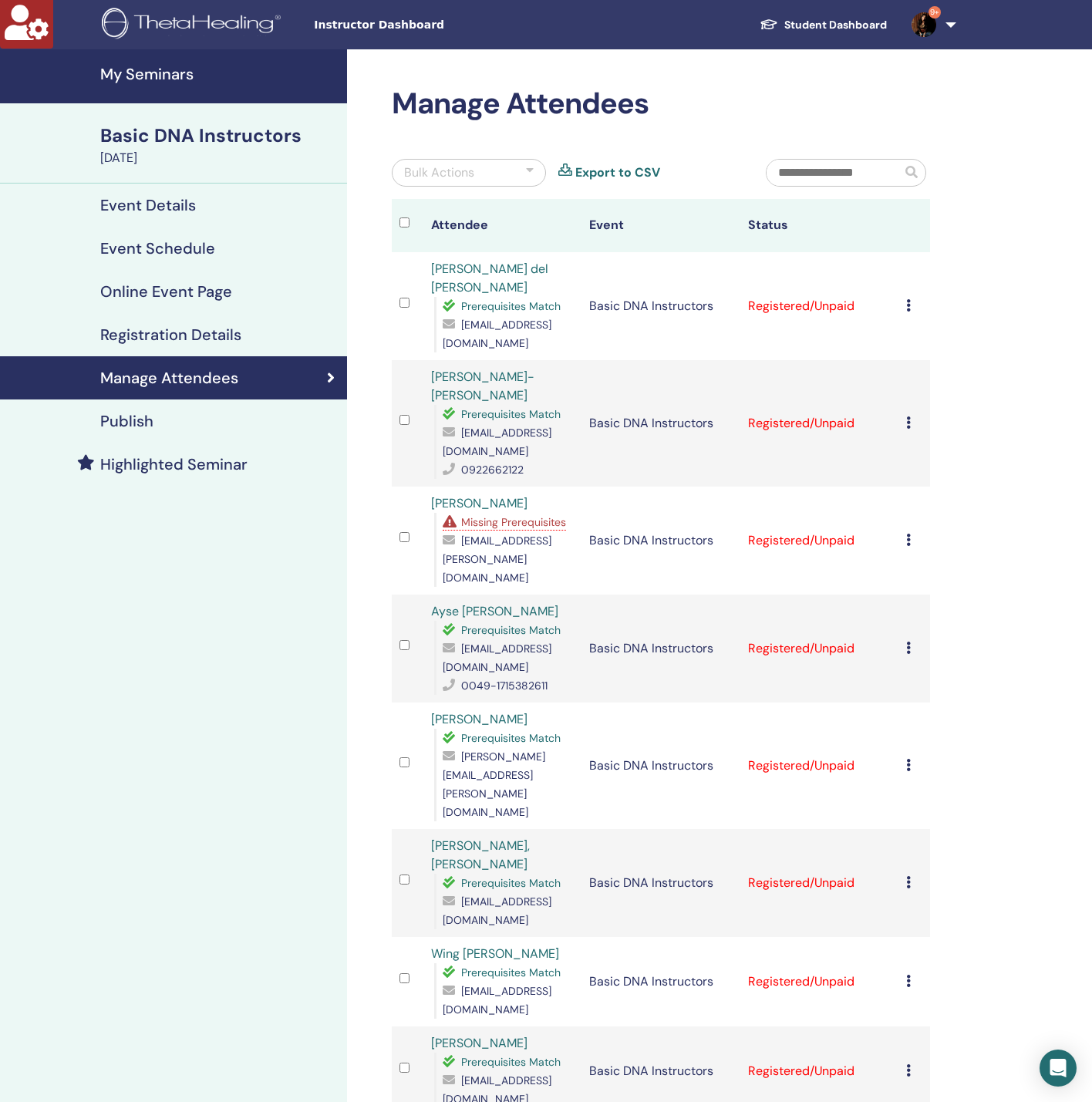
click at [513, 533] on span "[EMAIL_ADDRESS][PERSON_NAME][DOMAIN_NAME]" at bounding box center [497, 558] width 109 height 51
copy span "[EMAIL_ADDRESS][PERSON_NAME][DOMAIN_NAME]"
click at [509, 515] on span "Missing Prerequisites" at bounding box center [514, 522] width 105 height 14
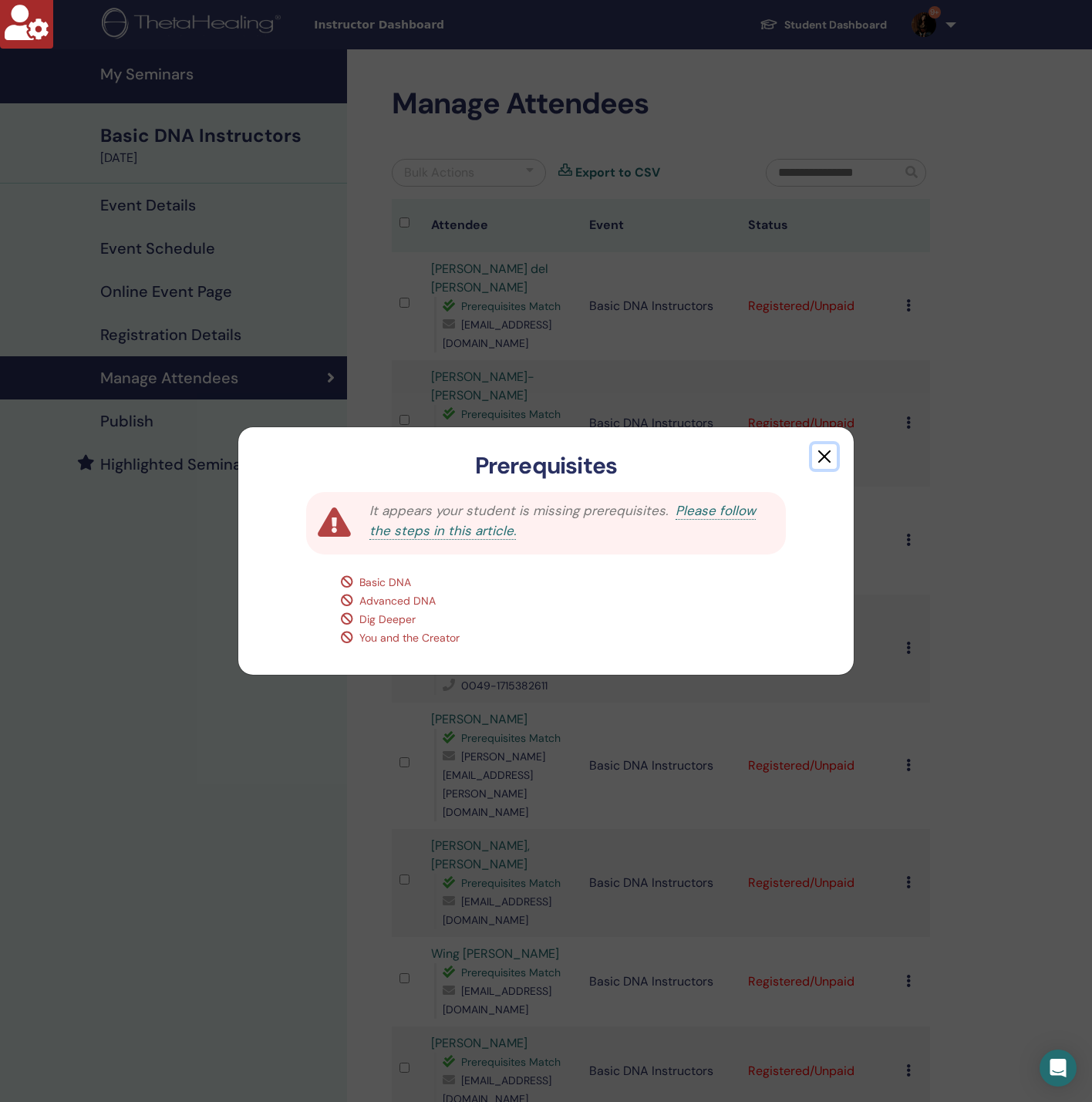
click at [817, 451] on button "button" at bounding box center [824, 456] width 25 height 25
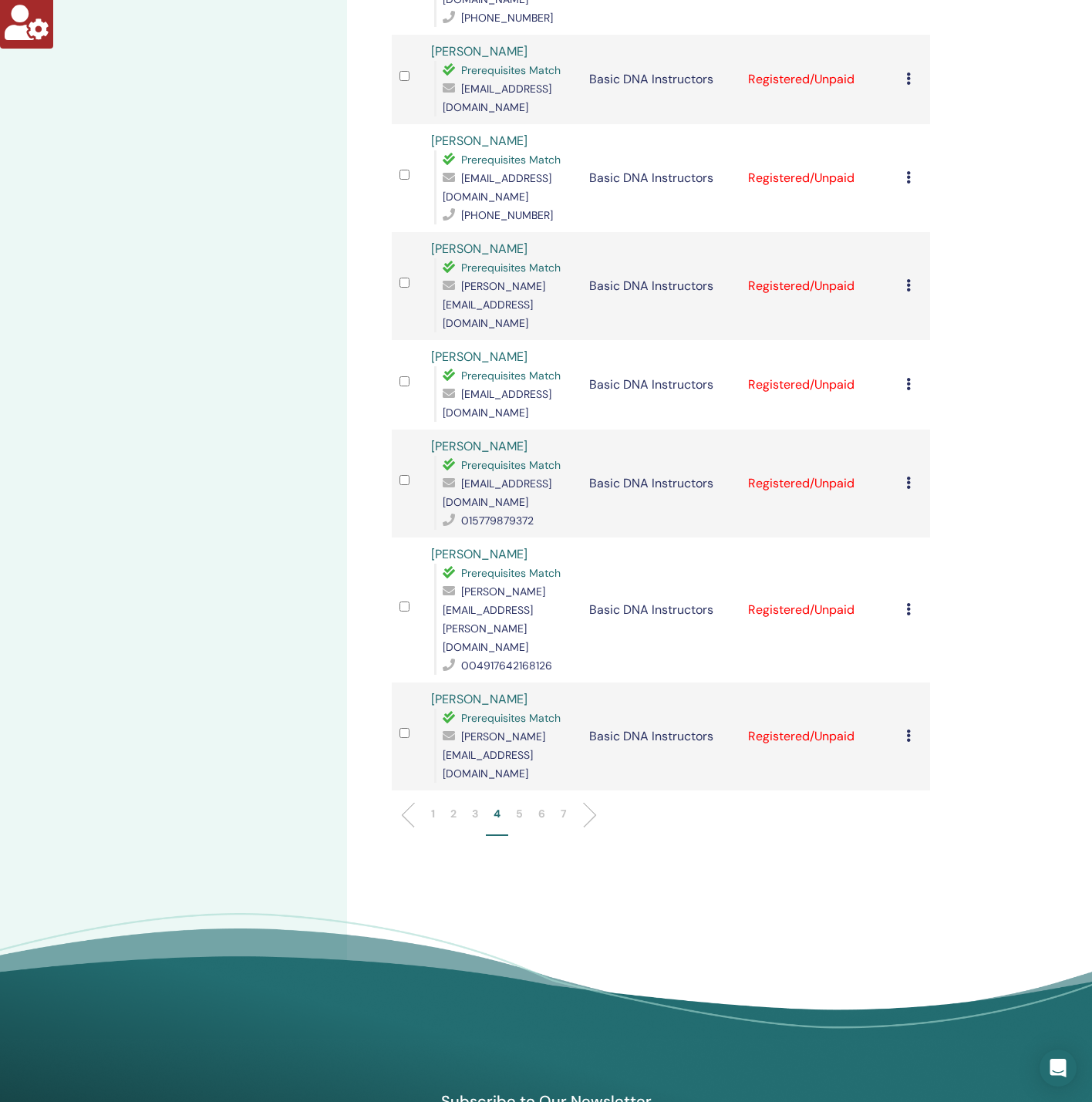
scroll to position [1605, 0]
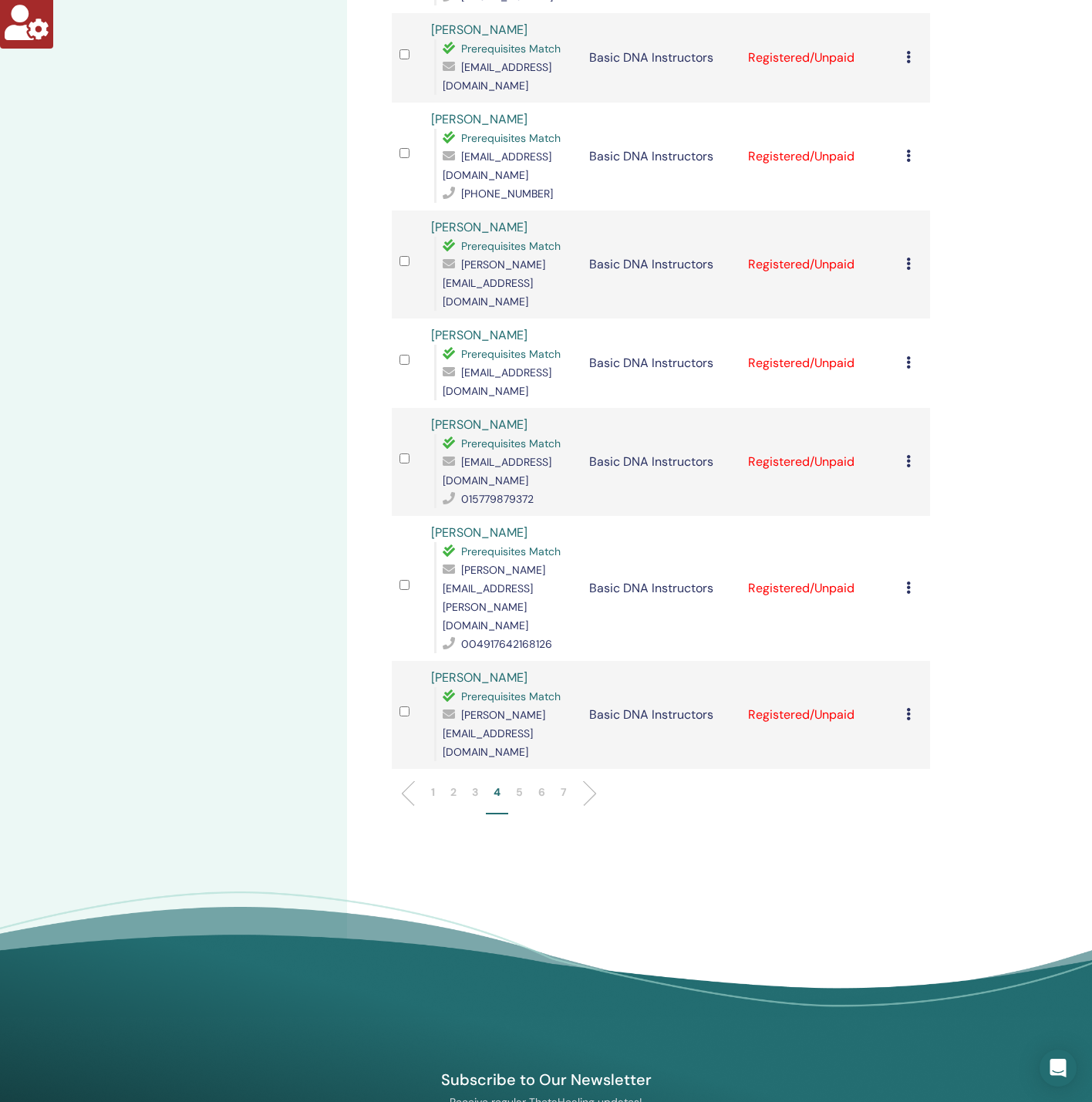
click at [519, 784] on p "5" at bounding box center [520, 792] width 7 height 16
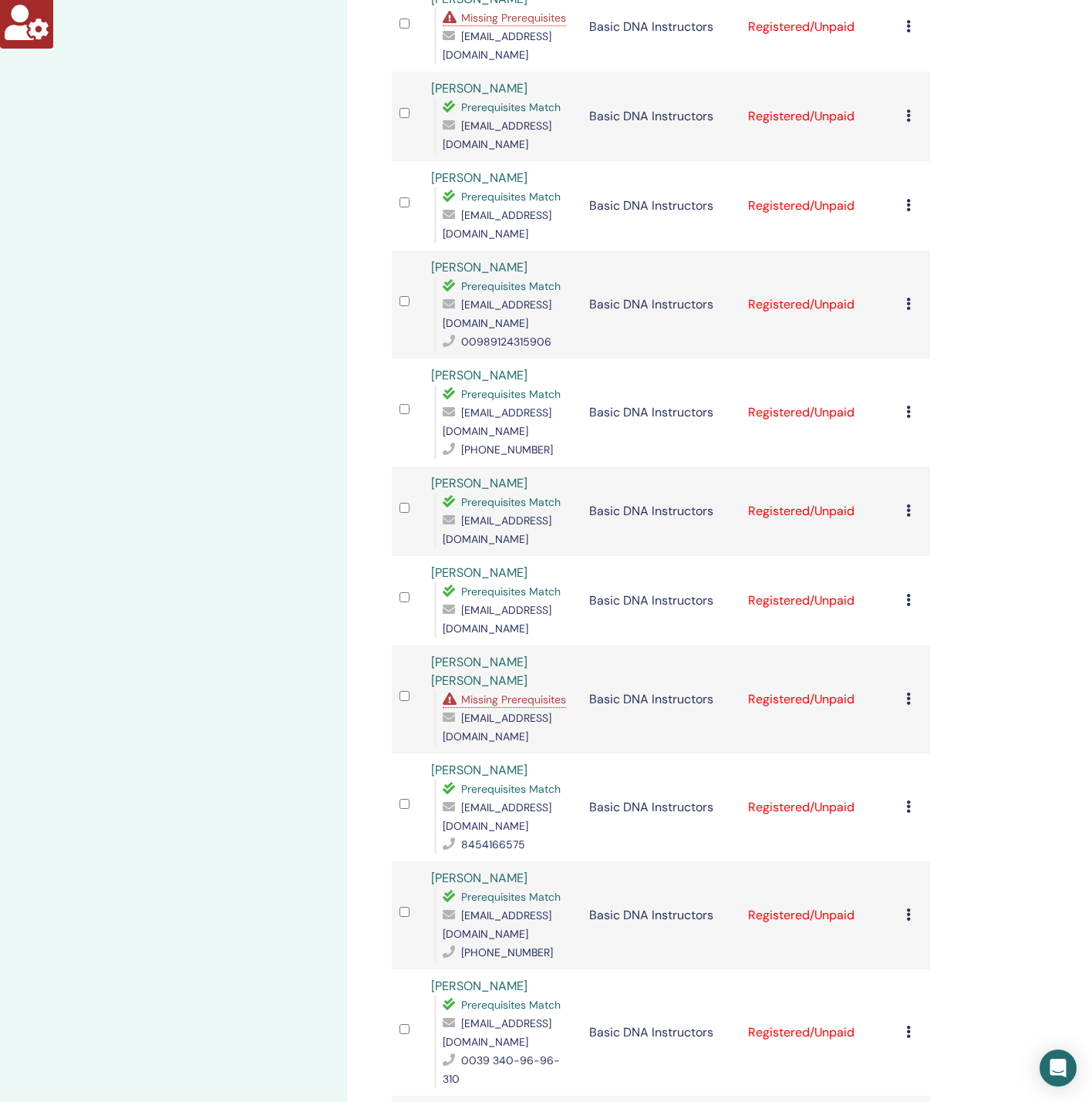
scroll to position [680, 0]
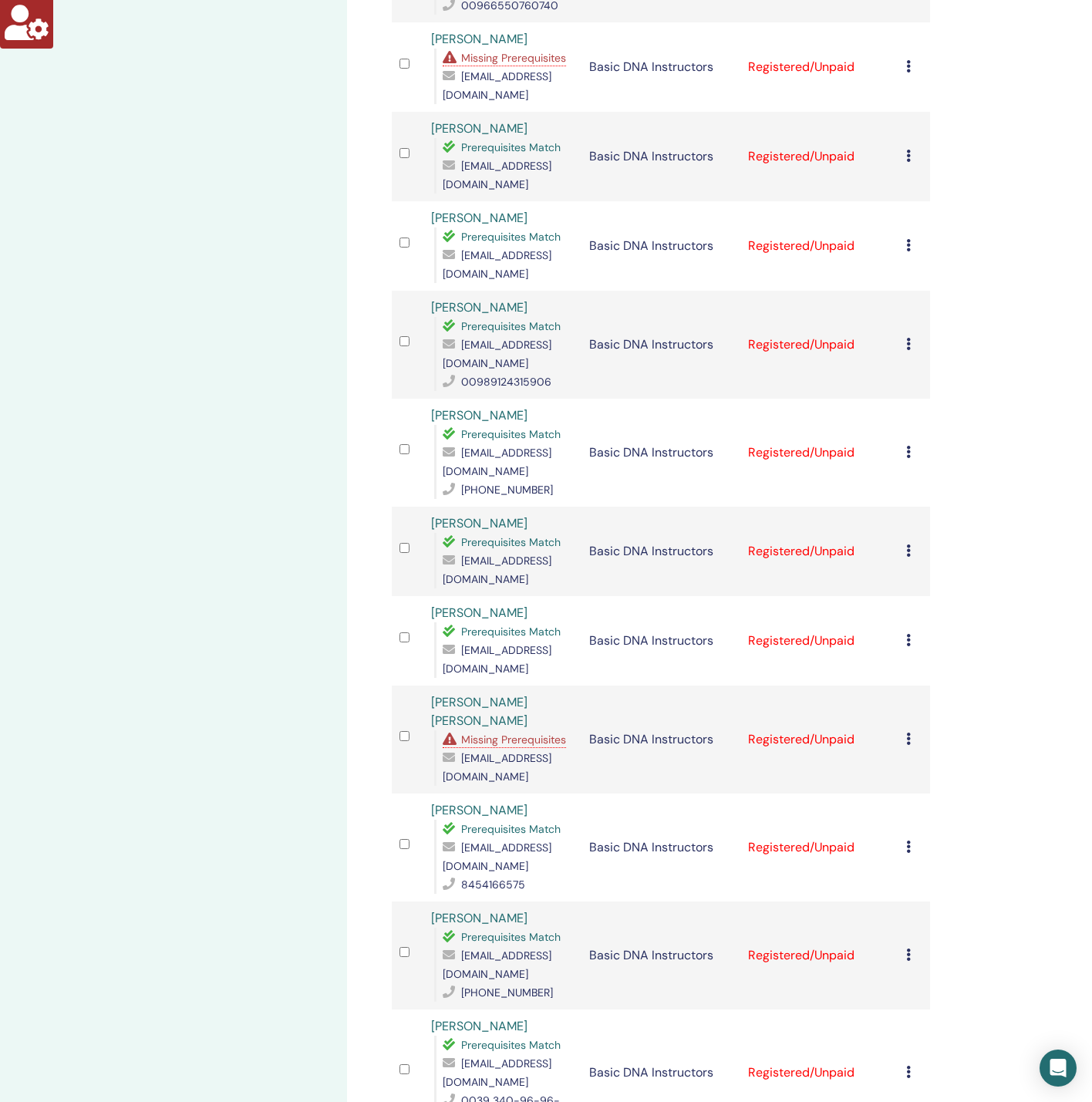
click at [511, 732] on span "Missing Prerequisites" at bounding box center [514, 739] width 105 height 14
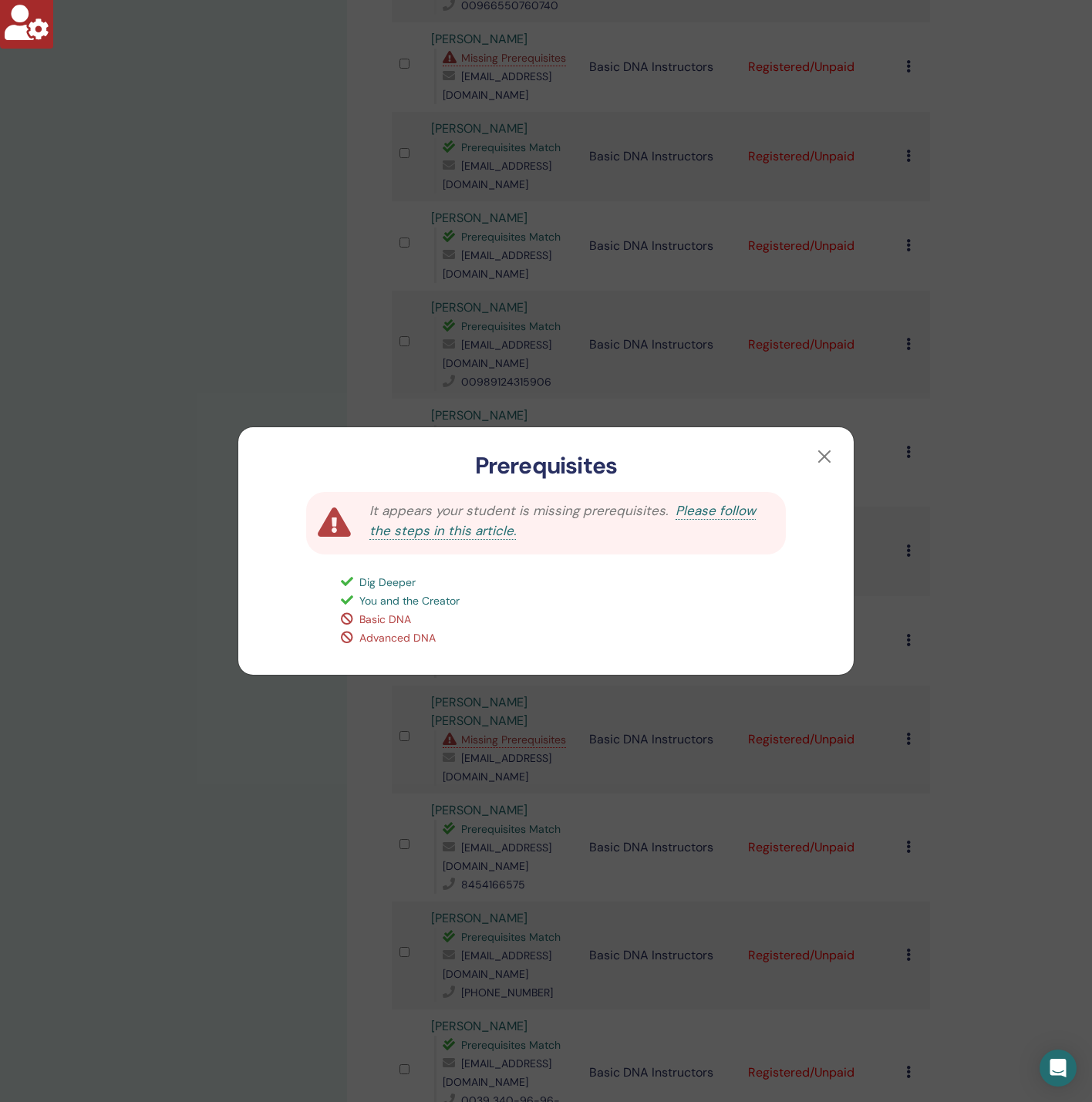
click at [224, 750] on div "Prerequisites It appears your student is missing prerequisites. Please follow t…" at bounding box center [546, 551] width 1092 height 1102
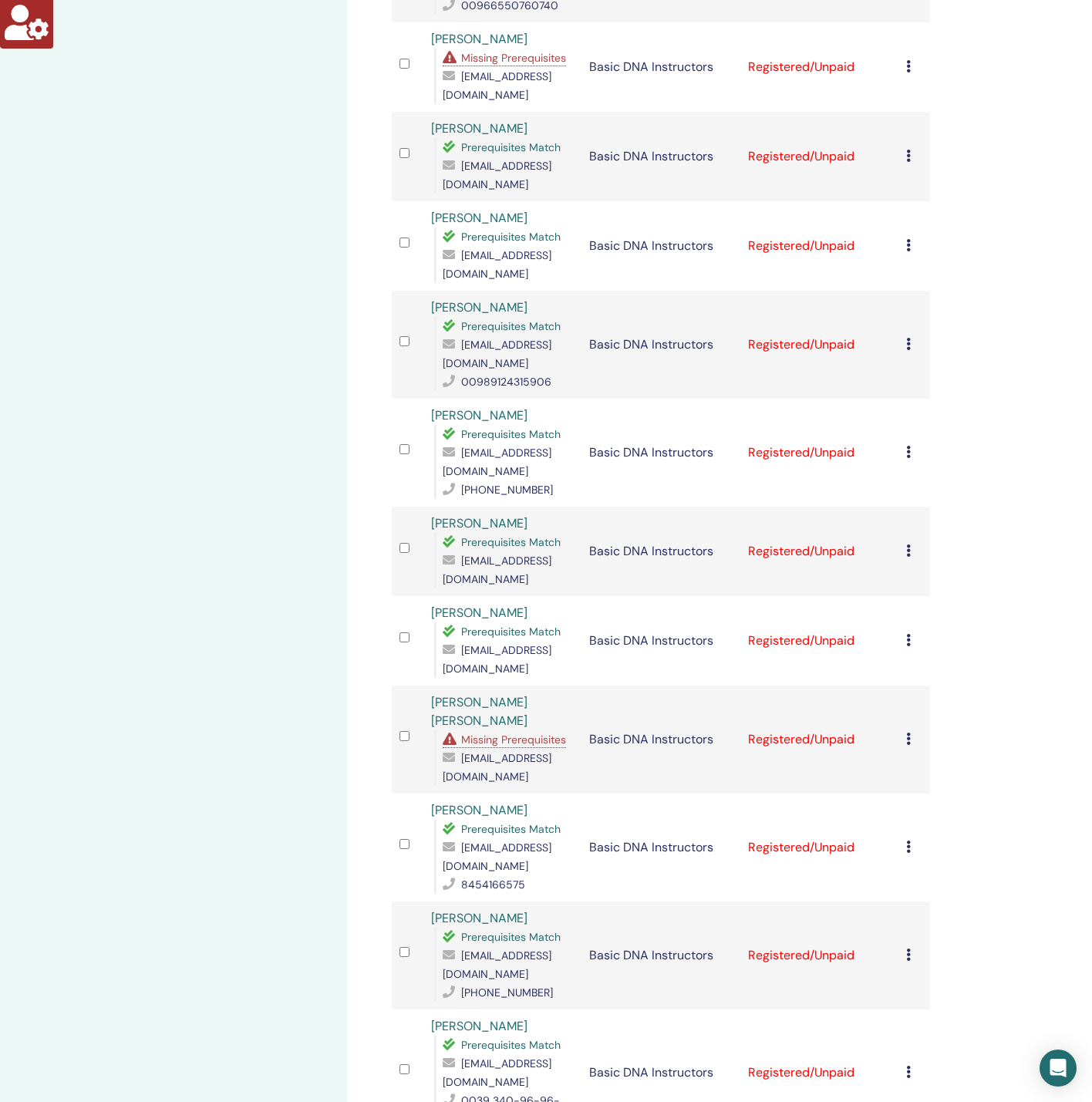
click at [488, 749] on div "[EMAIL_ADDRESS][DOMAIN_NAME]" at bounding box center [509, 767] width 131 height 37
click at [488, 750] on span "[EMAIL_ADDRESS][DOMAIN_NAME]" at bounding box center [497, 767] width 109 height 33
copy span "[EMAIL_ADDRESS][DOMAIN_NAME]"
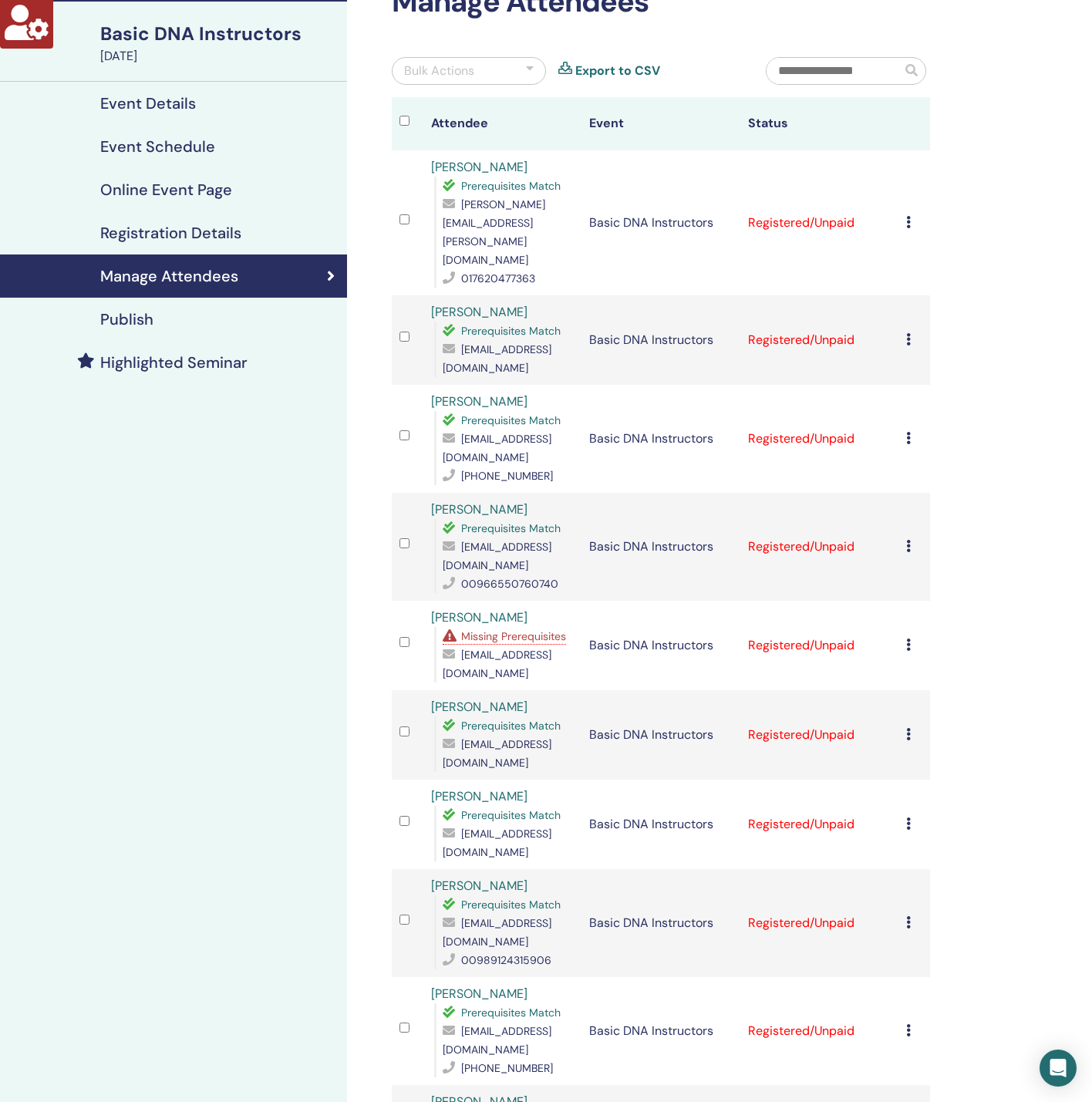
scroll to position [0, 0]
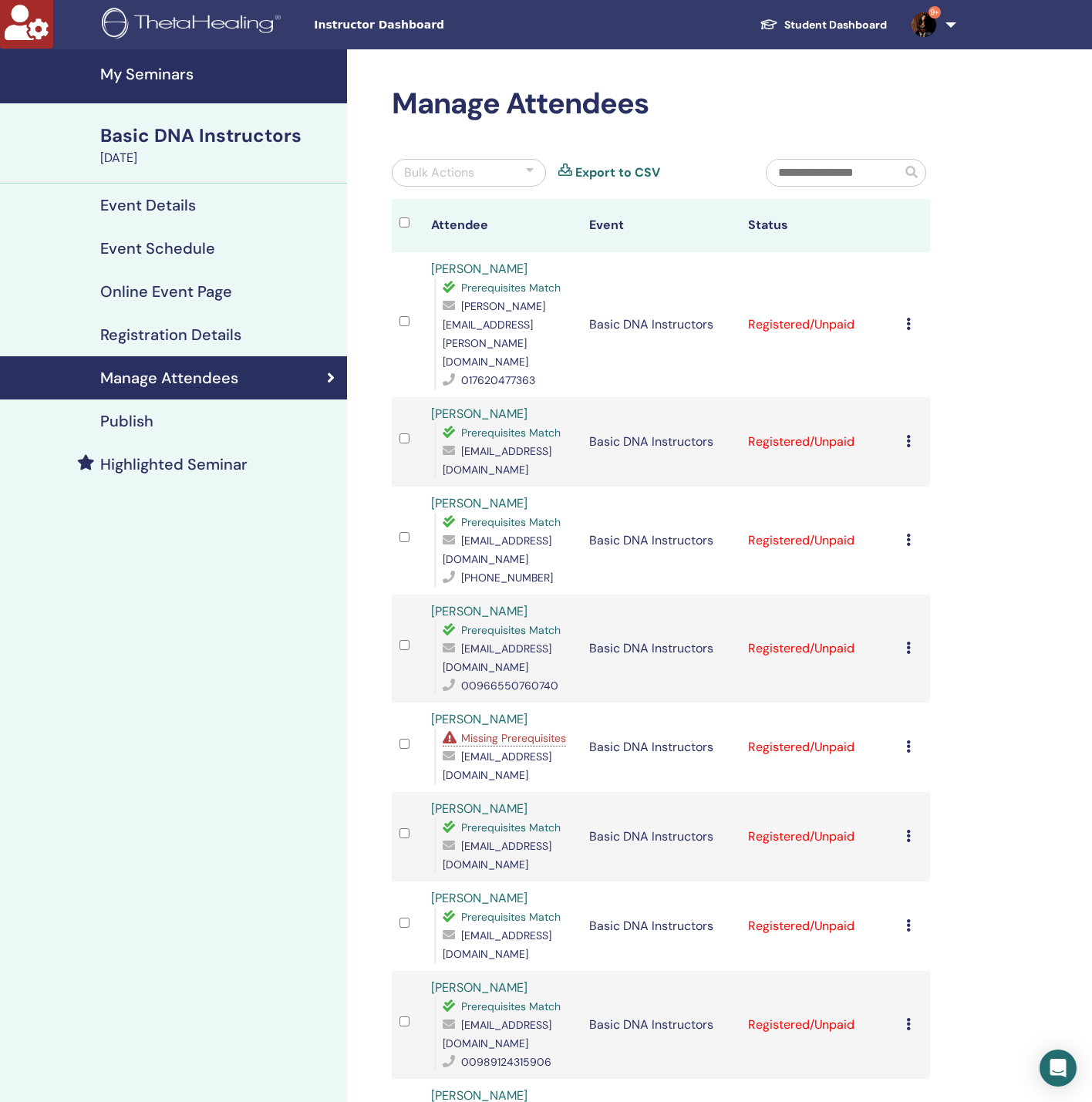
click at [502, 731] on span "Missing Prerequisites" at bounding box center [514, 738] width 105 height 14
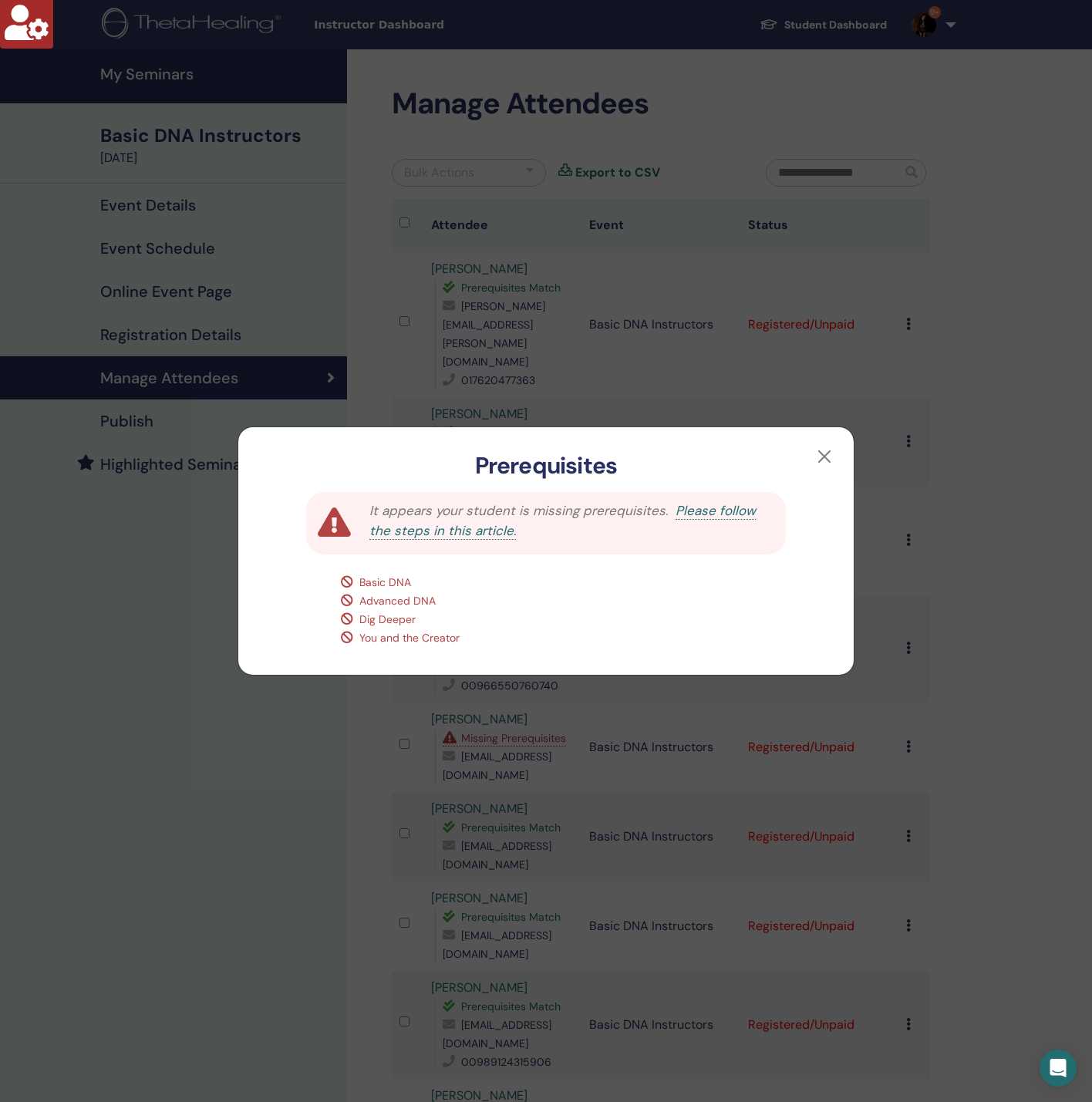
drag, startPoint x: 125, startPoint y: 717, endPoint x: 351, endPoint y: 751, distance: 228.5
click at [128, 717] on div "Prerequisites It appears your student is missing prerequisites. Please follow t…" at bounding box center [546, 551] width 1092 height 1102
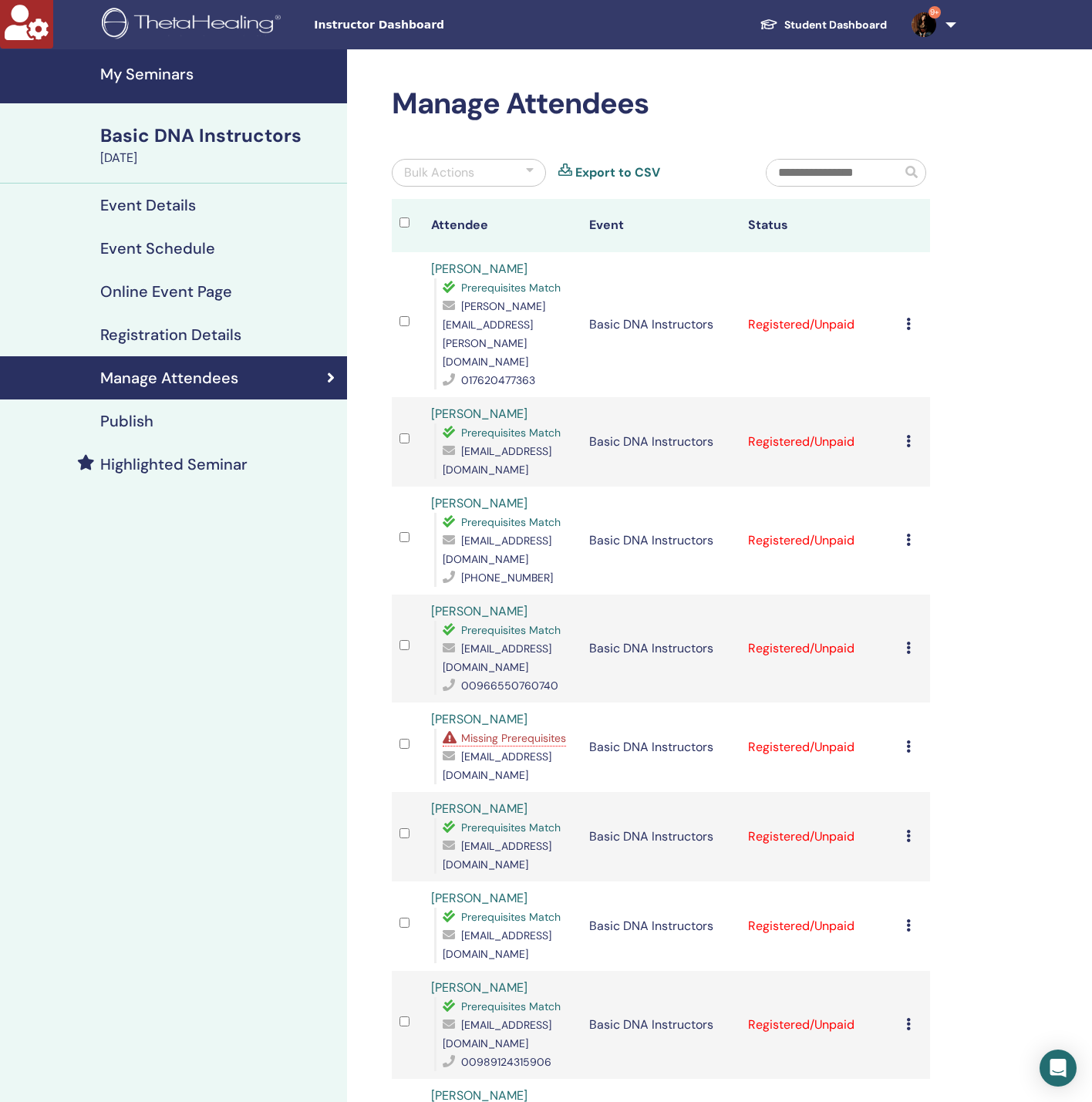
click at [488, 750] on span "[EMAIL_ADDRESS][DOMAIN_NAME]" at bounding box center [497, 766] width 109 height 33
copy span "[EMAIL_ADDRESS][DOMAIN_NAME]"
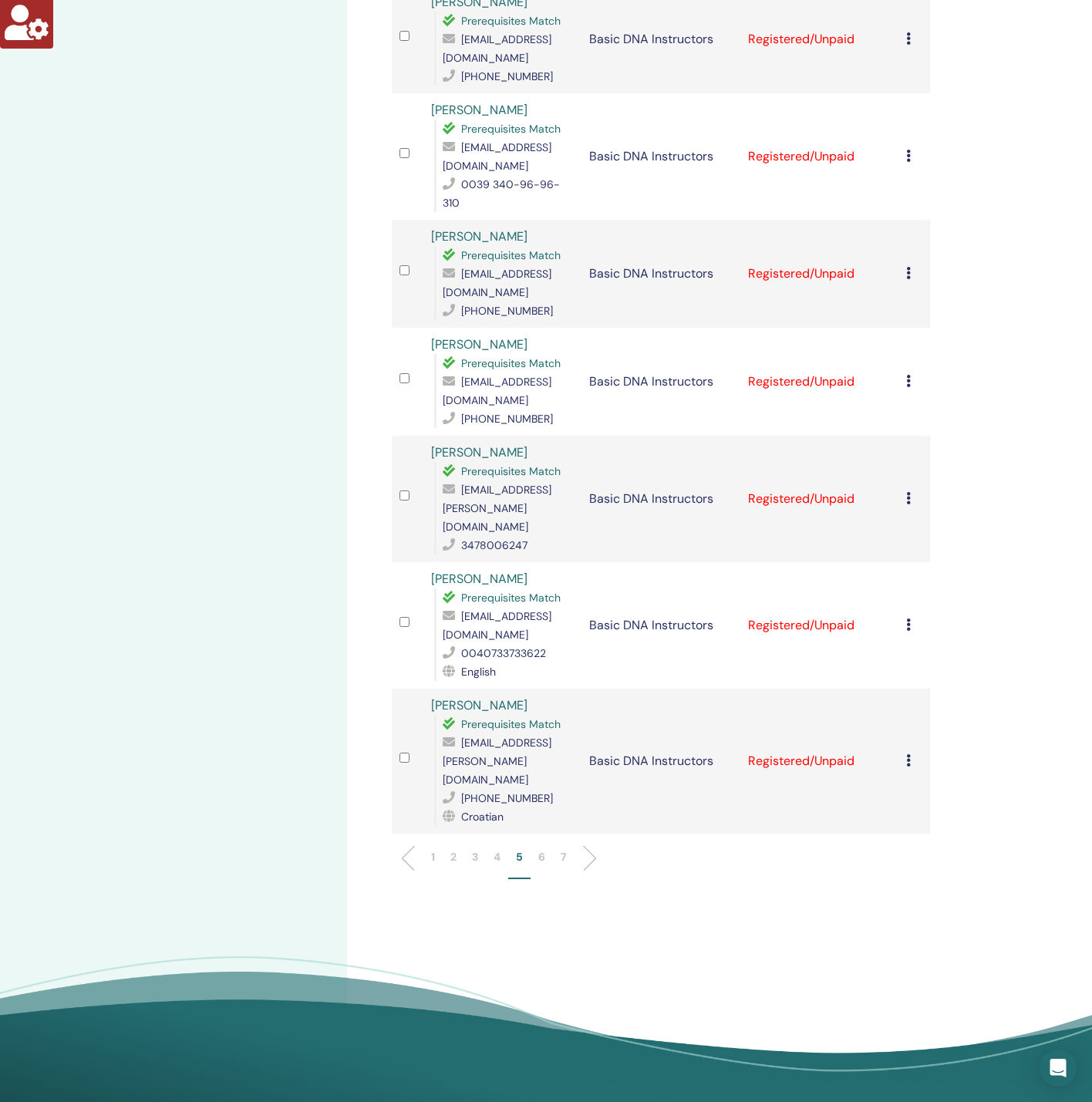
scroll to position [1771, 0]
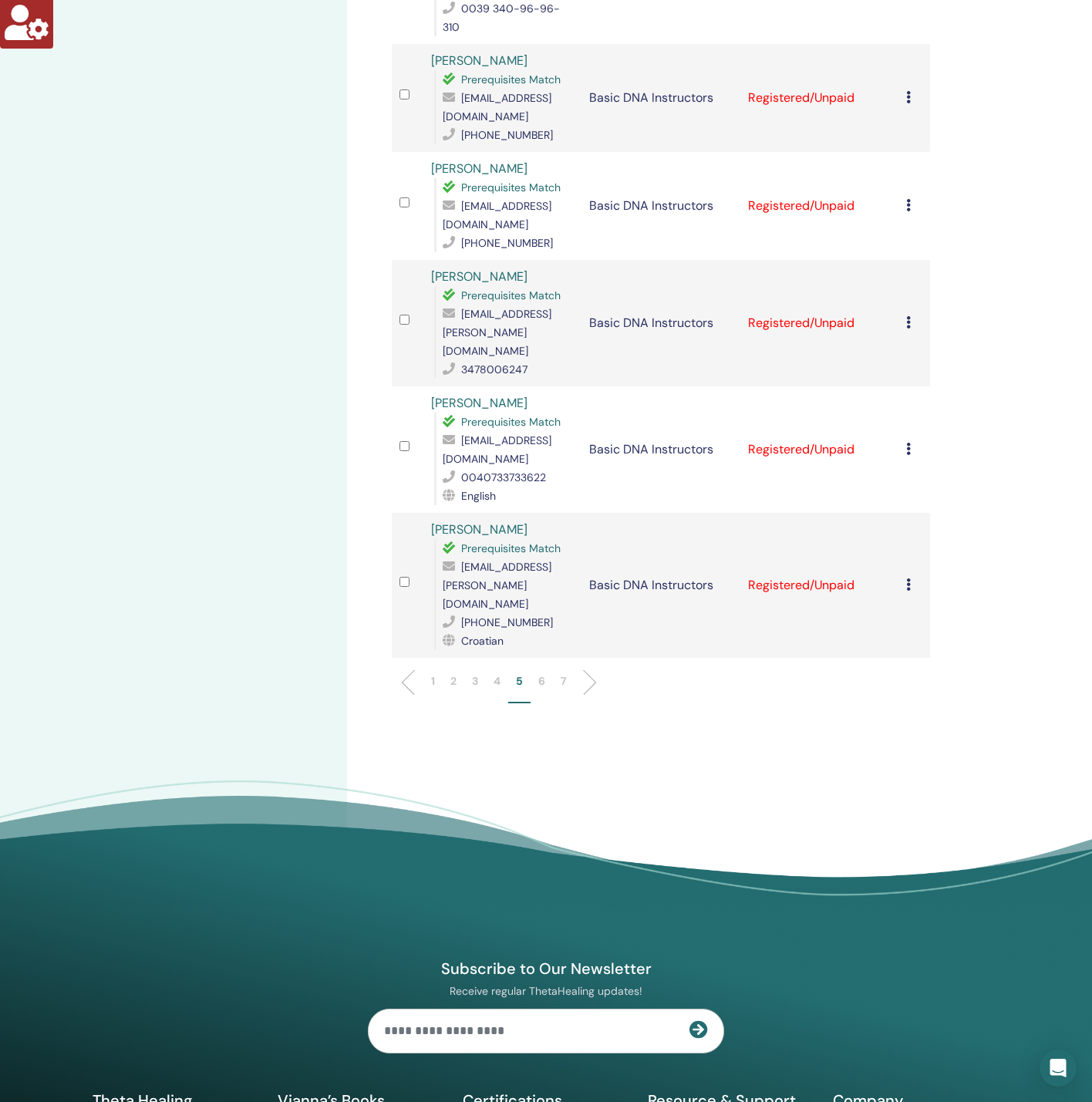
click at [537, 673] on li "6" at bounding box center [542, 688] width 22 height 30
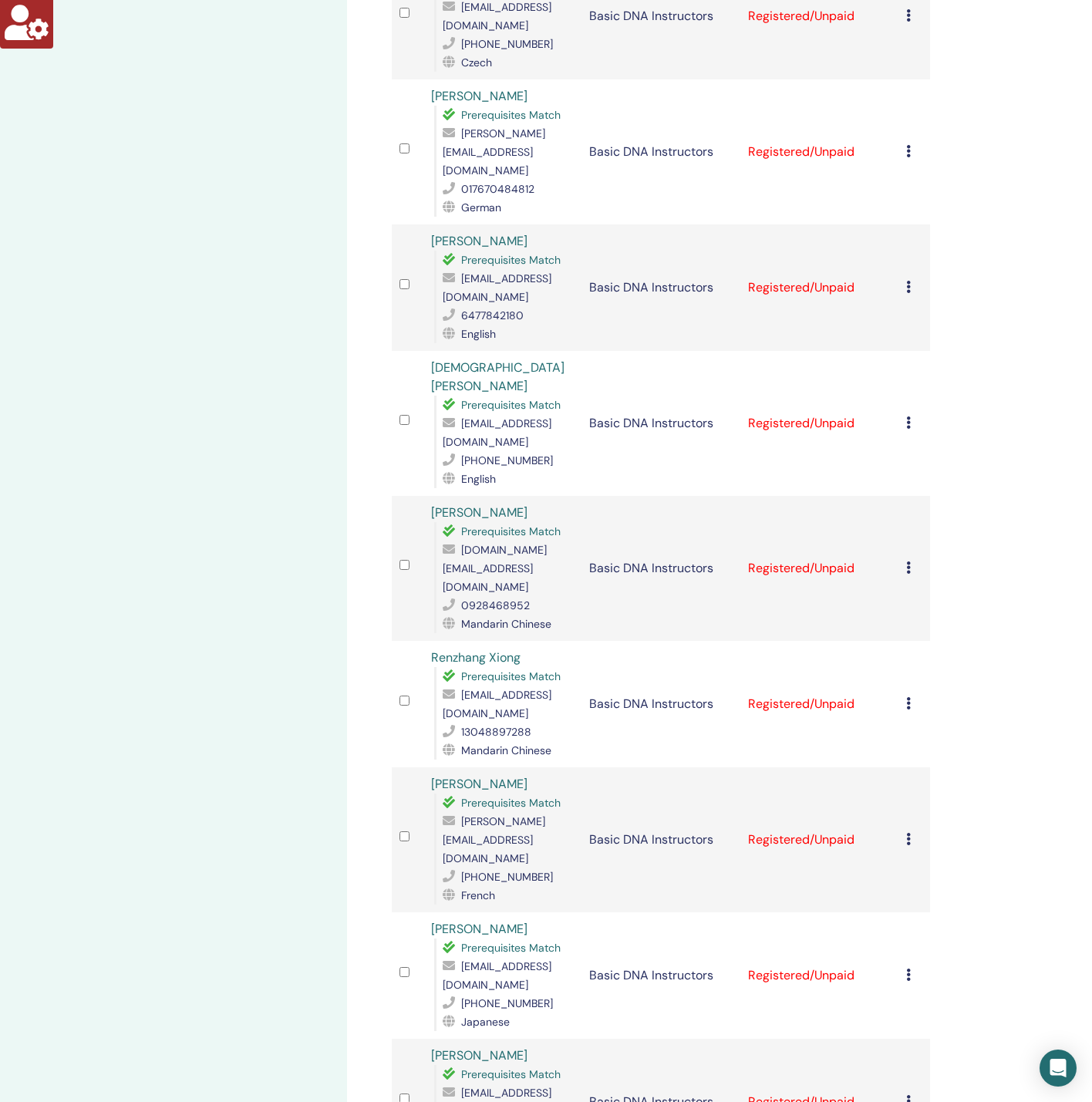
scroll to position [2179, 0]
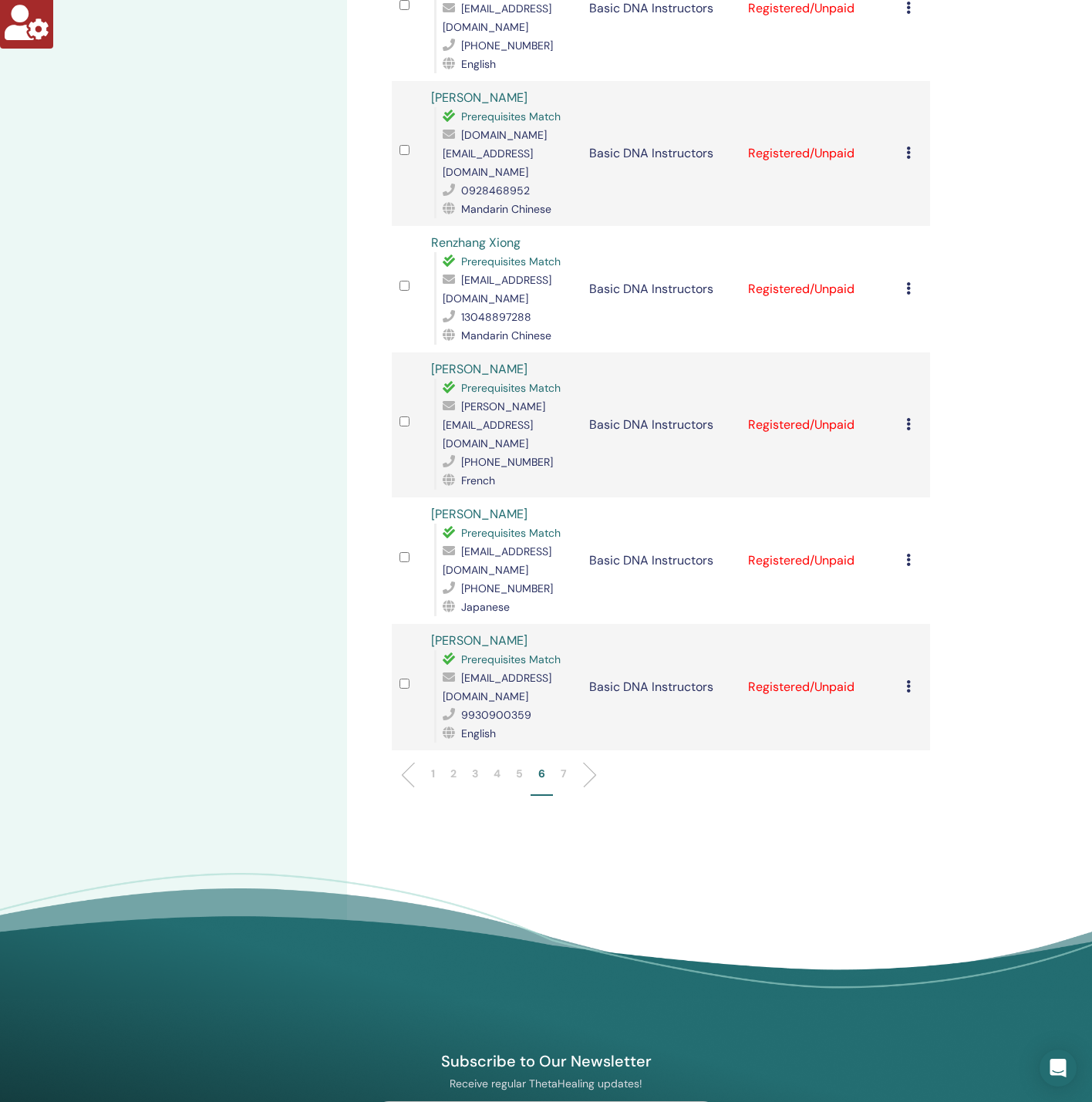
click at [560, 765] on li "7" at bounding box center [564, 780] width 22 height 30
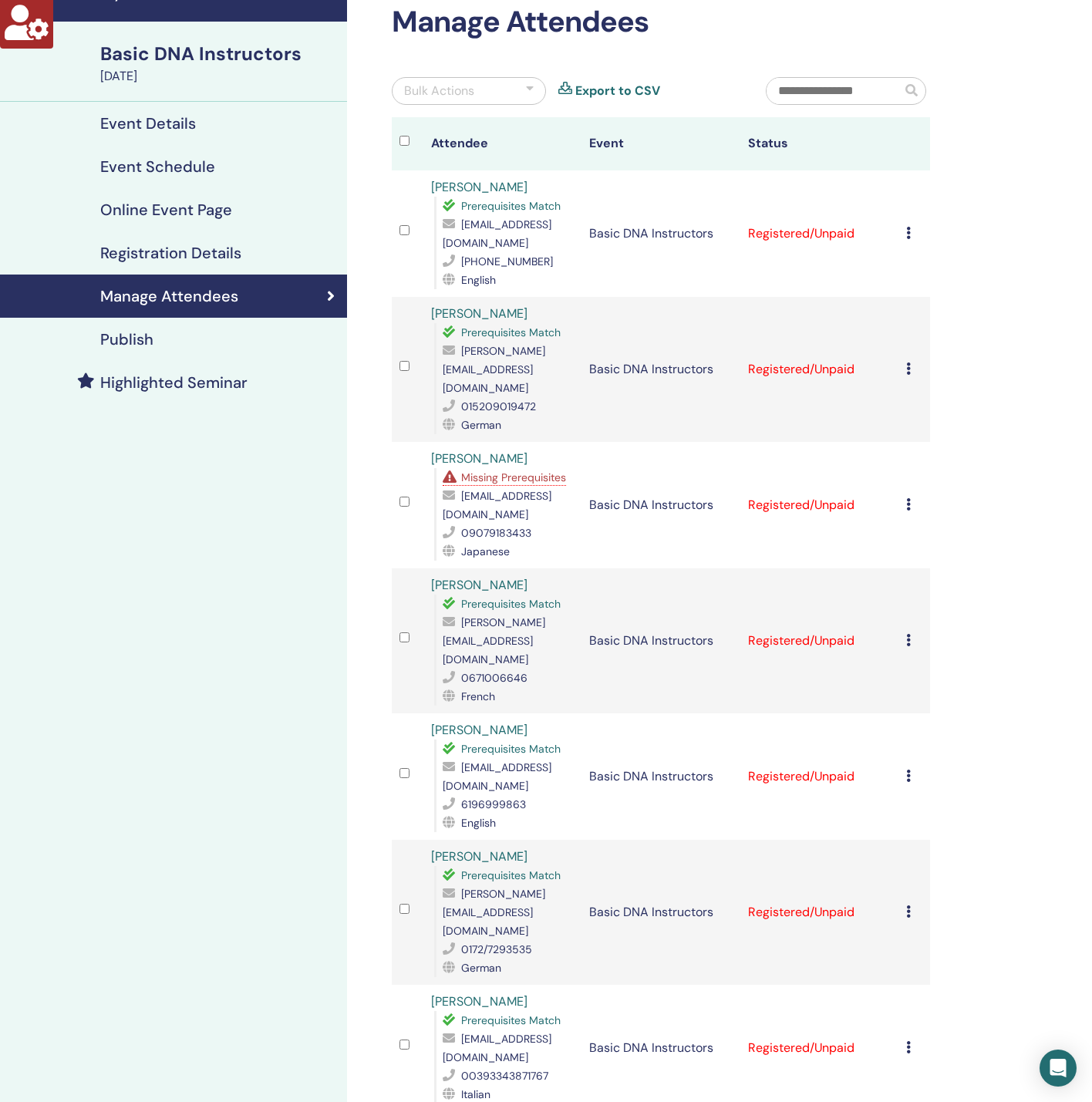
scroll to position [0, 0]
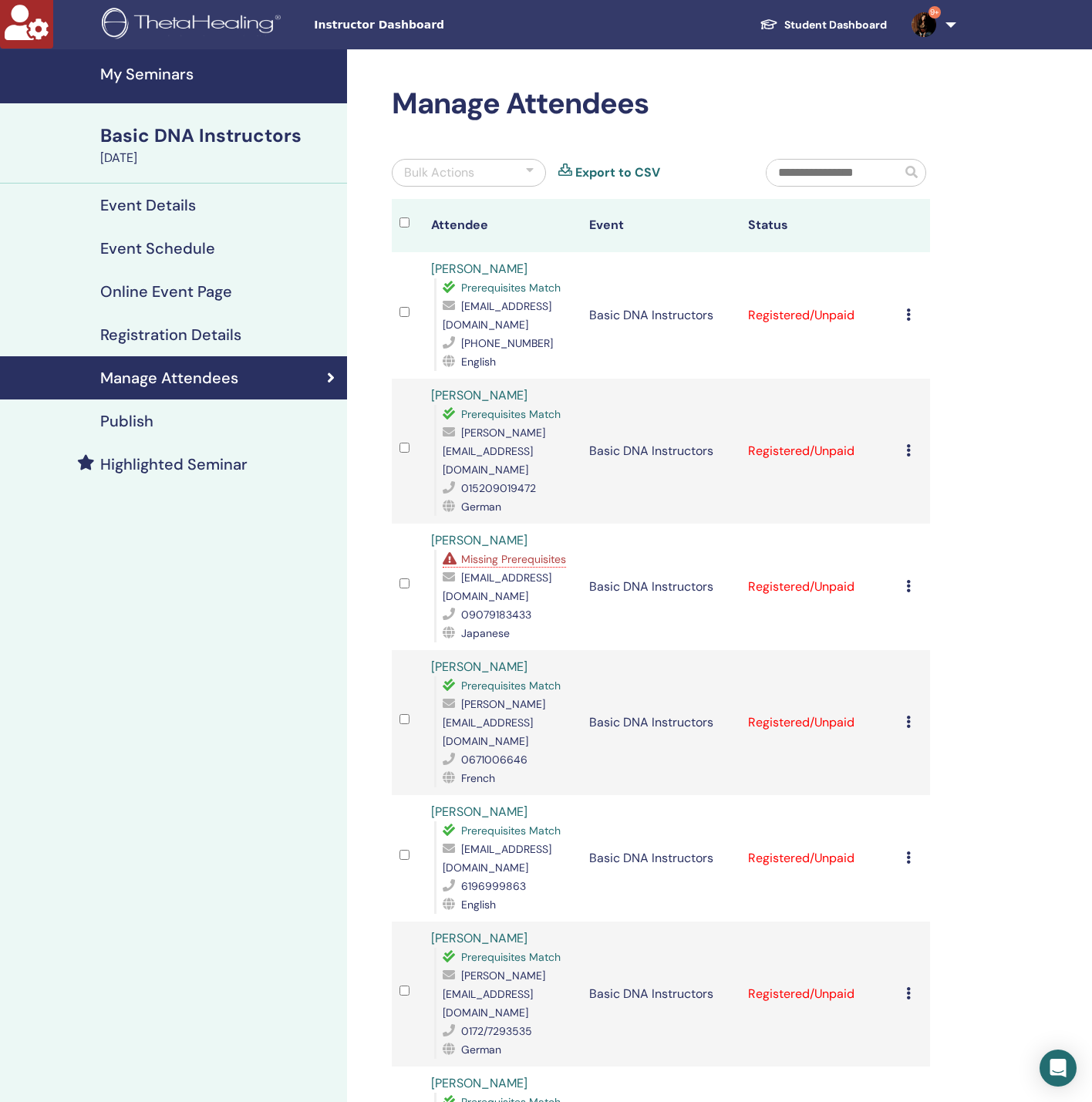
click at [529, 552] on span "Missing Prerequisites" at bounding box center [514, 559] width 105 height 14
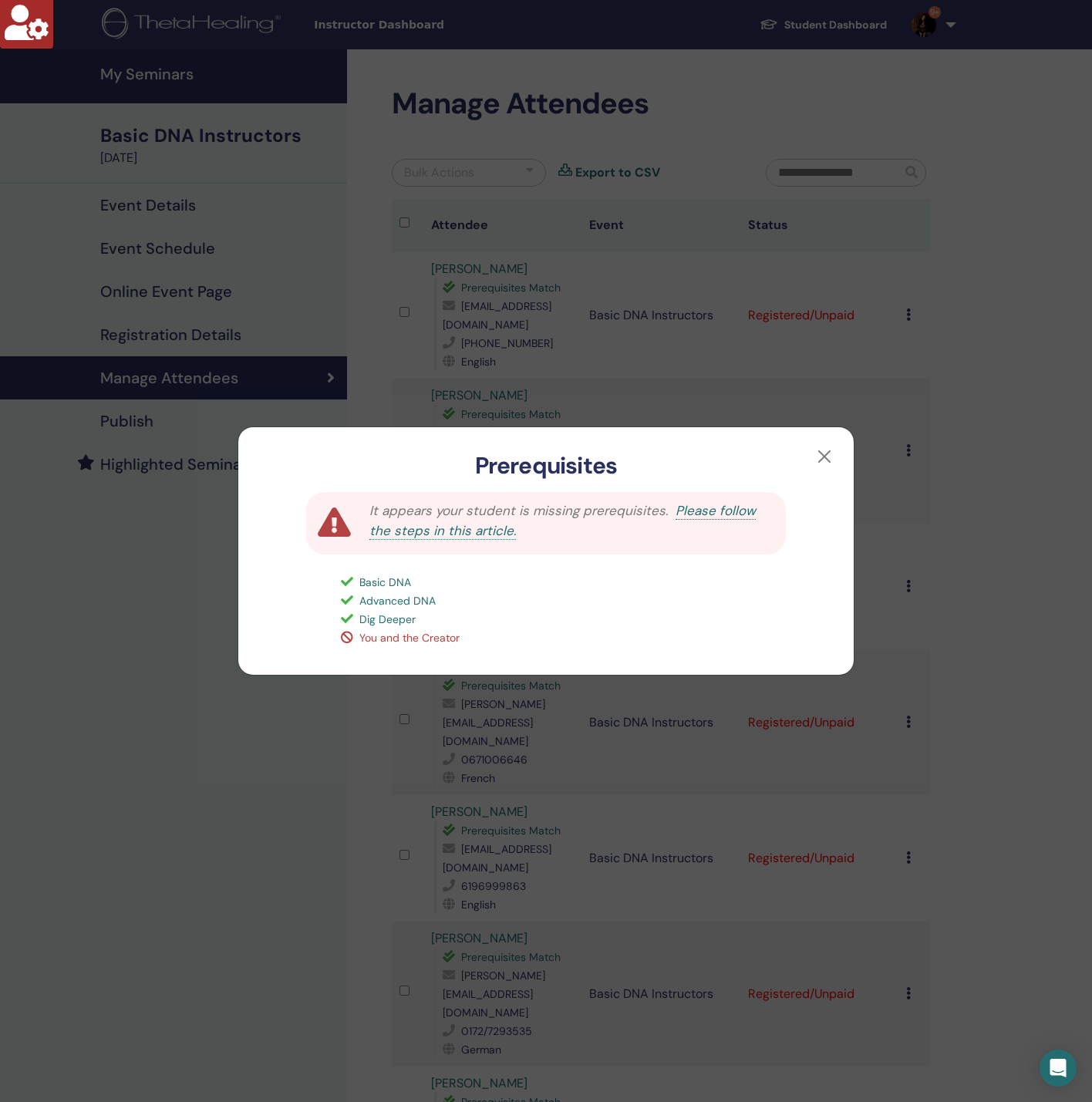
click at [201, 739] on div "Prerequisites It appears your student is missing prerequisites. Please follow t…" at bounding box center [546, 551] width 1092 height 1102
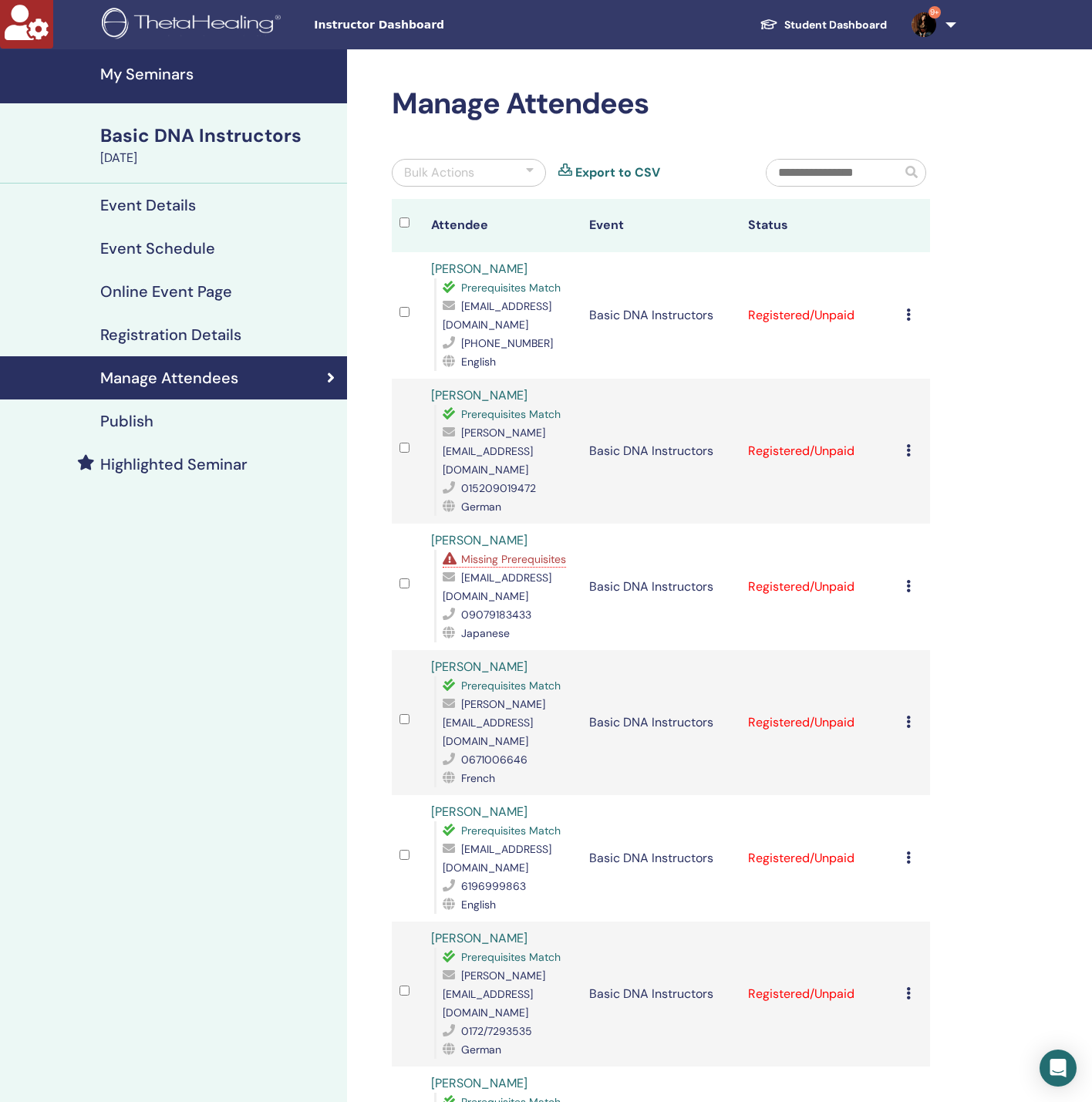
click at [500, 570] on span "[EMAIL_ADDRESS][DOMAIN_NAME]" at bounding box center [497, 587] width 109 height 33
click at [498, 570] on span "[EMAIL_ADDRESS][DOMAIN_NAME]" at bounding box center [497, 587] width 109 height 33
copy span "[EMAIL_ADDRESS][DOMAIN_NAME]"
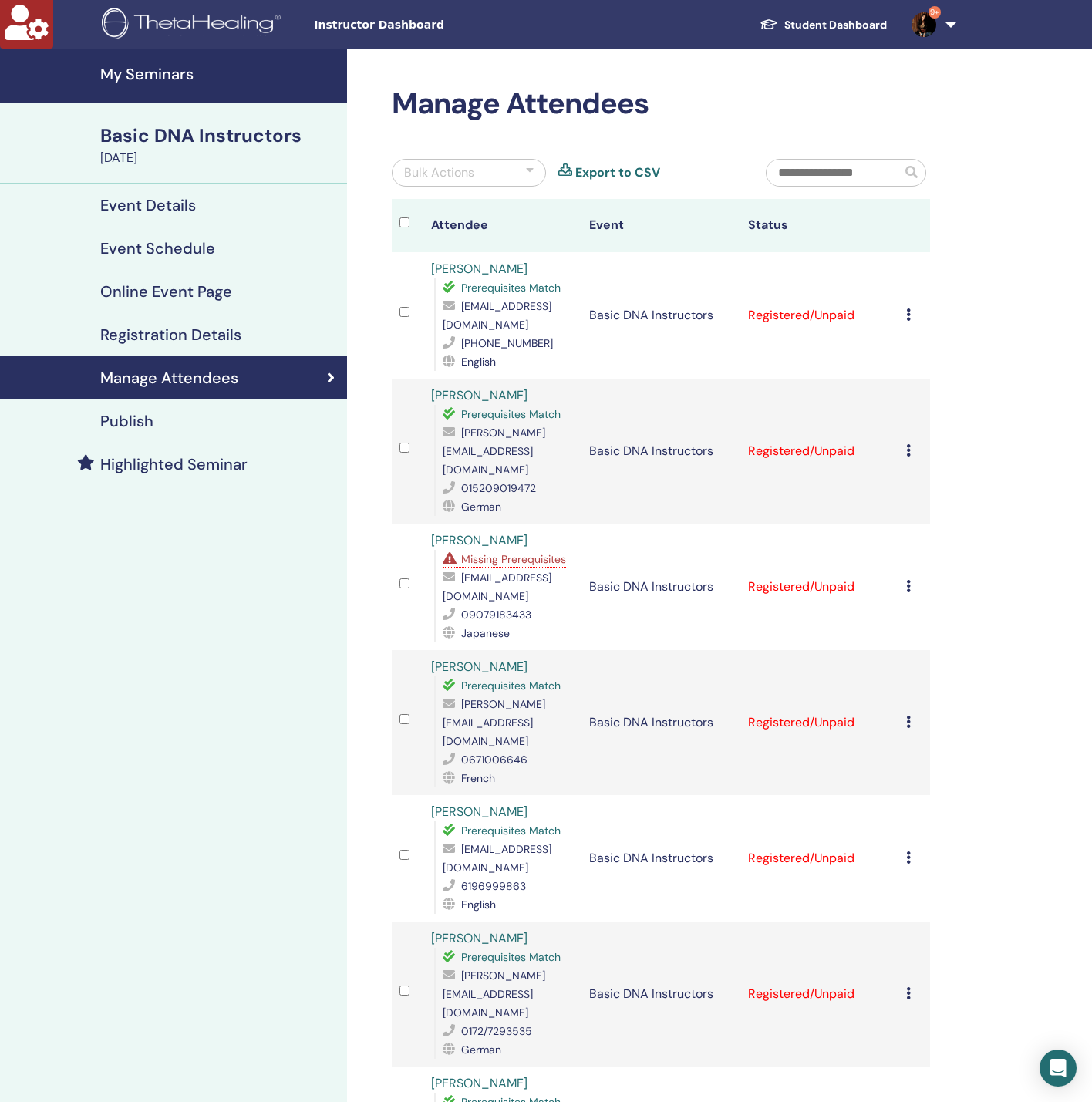
click at [500, 552] on span "Missing Prerequisites" at bounding box center [514, 559] width 105 height 14
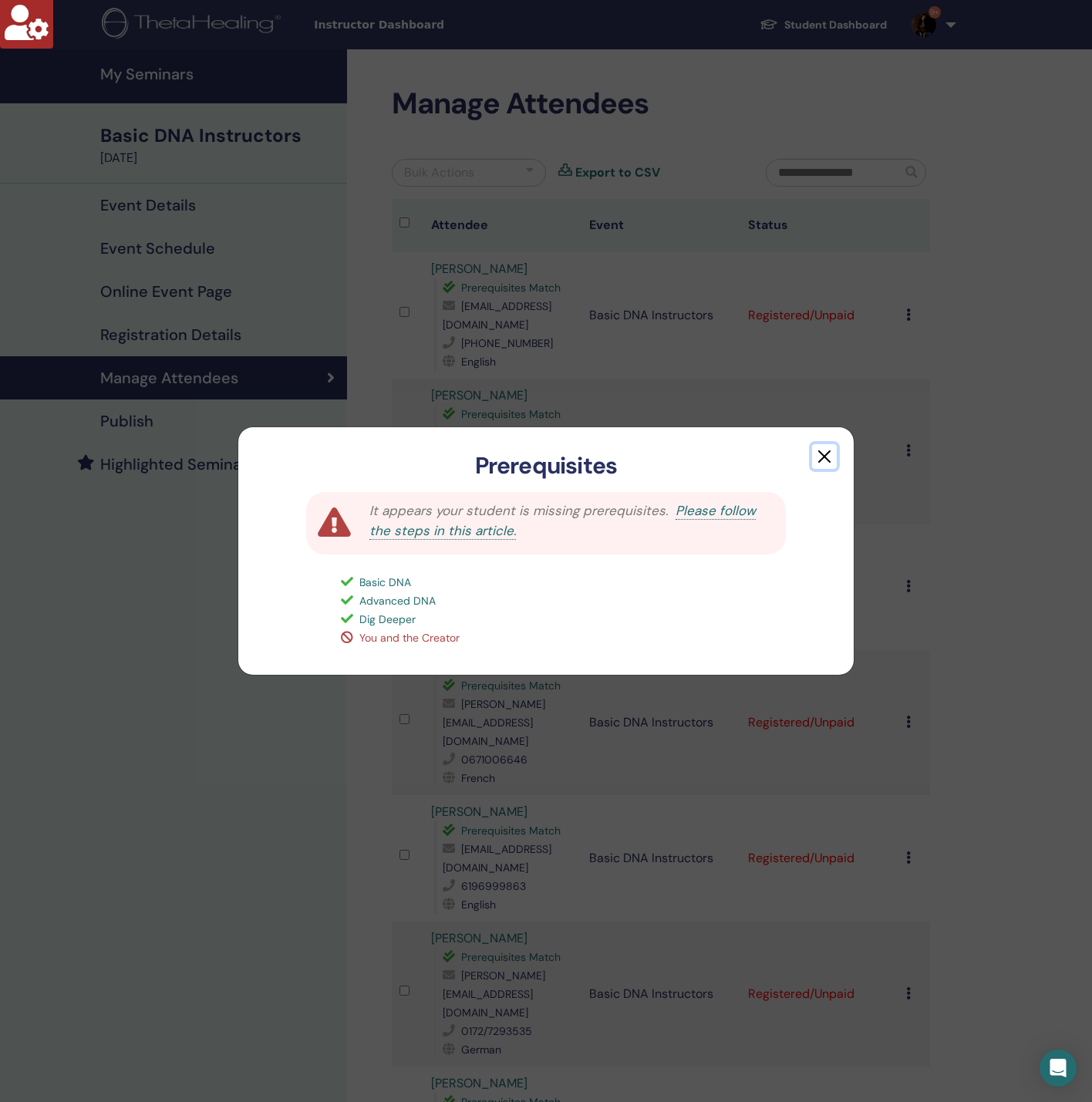
click at [832, 456] on button "button" at bounding box center [824, 456] width 25 height 25
